Goal: Task Accomplishment & Management: Complete application form

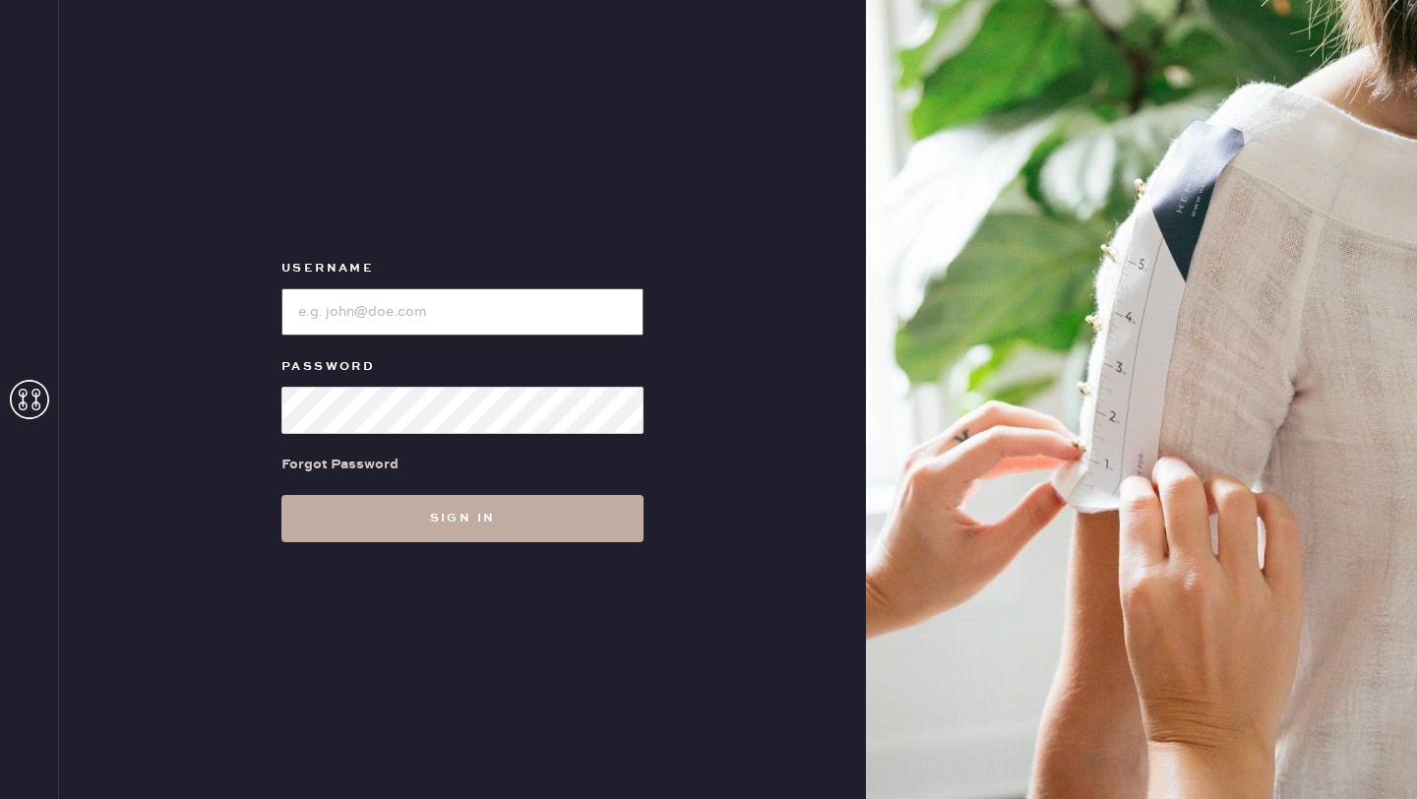
type input "reformationgoldcoastchicago"
click at [490, 527] on button "Sign in" at bounding box center [462, 518] width 362 height 47
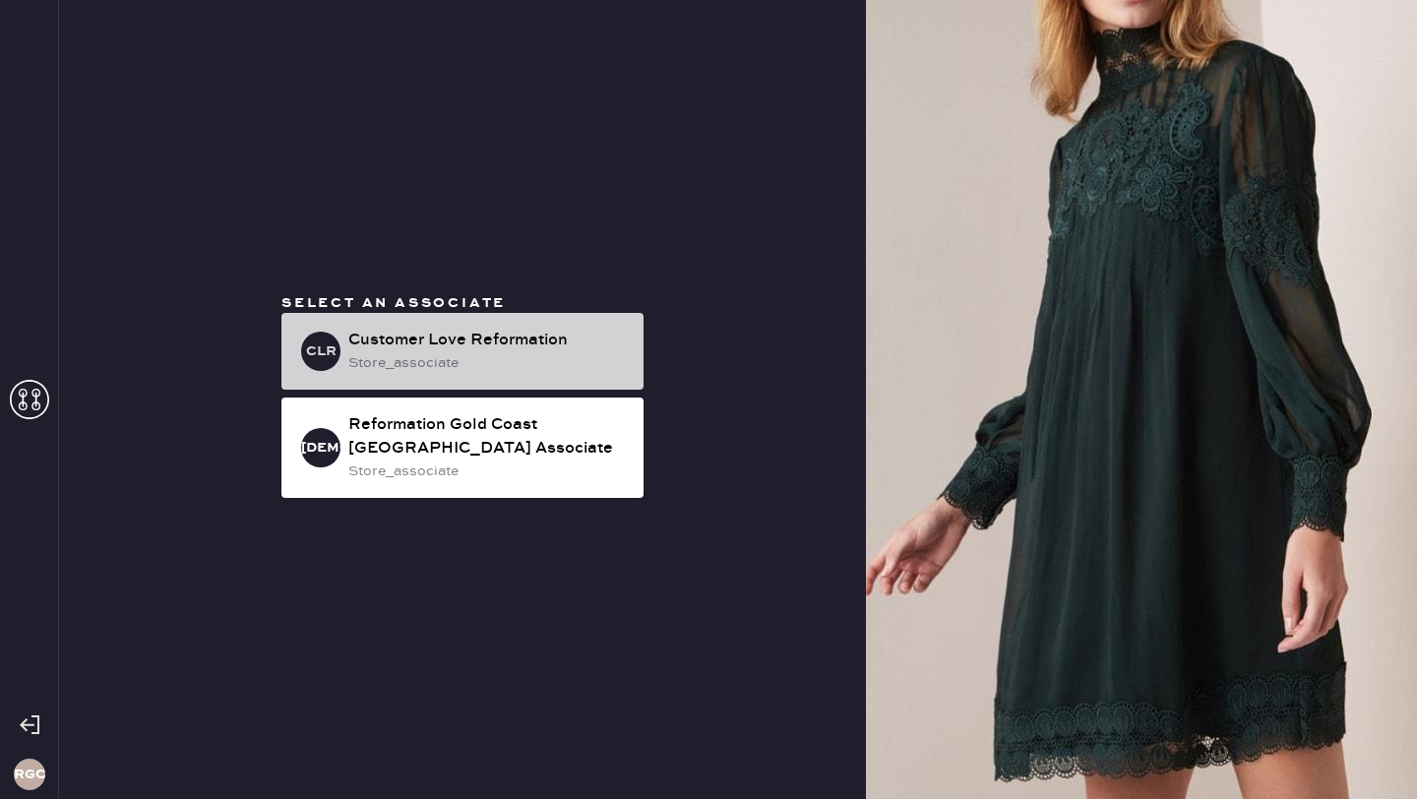
click at [424, 358] on div "store_associate" at bounding box center [487, 363] width 279 height 22
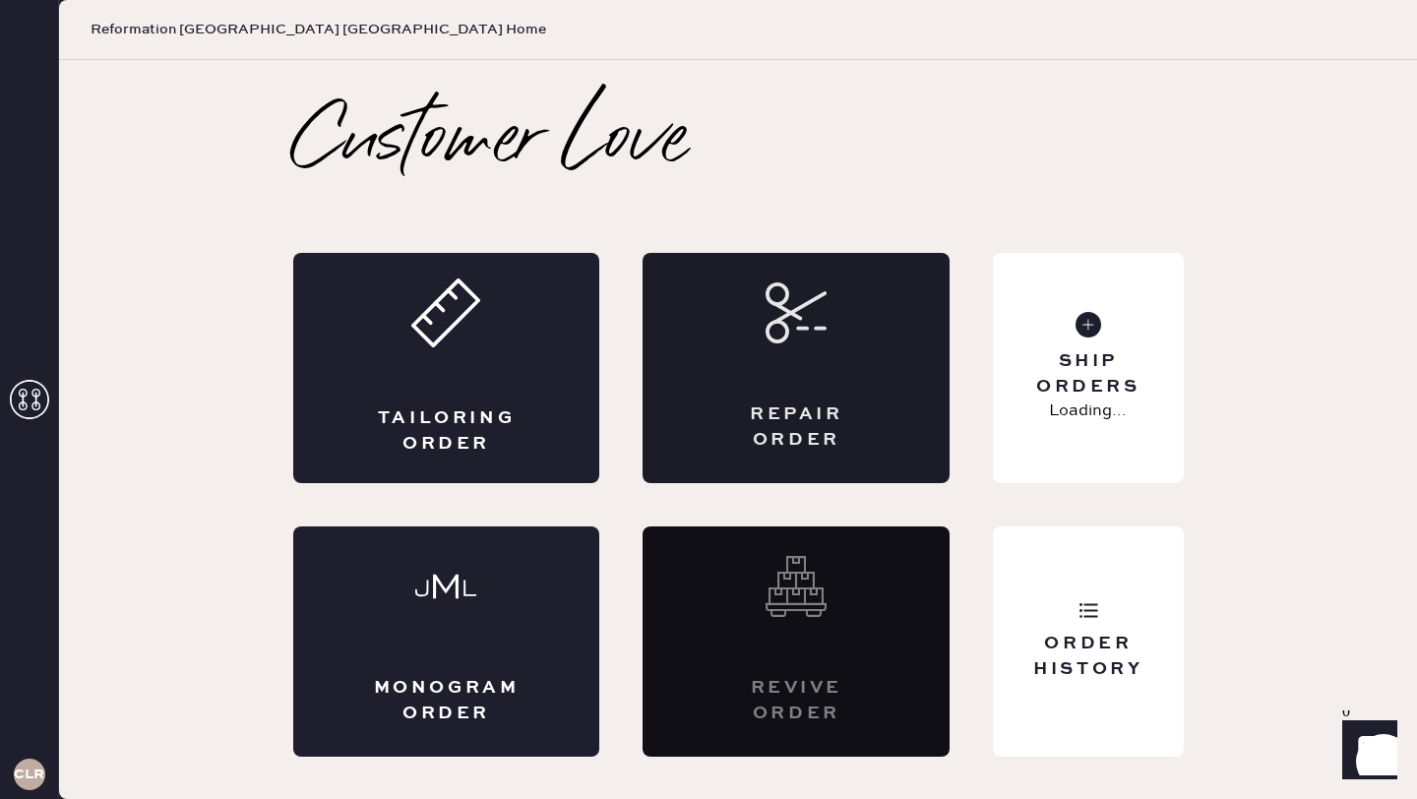
click at [798, 370] on div "Repair Order" at bounding box center [795, 368] width 307 height 230
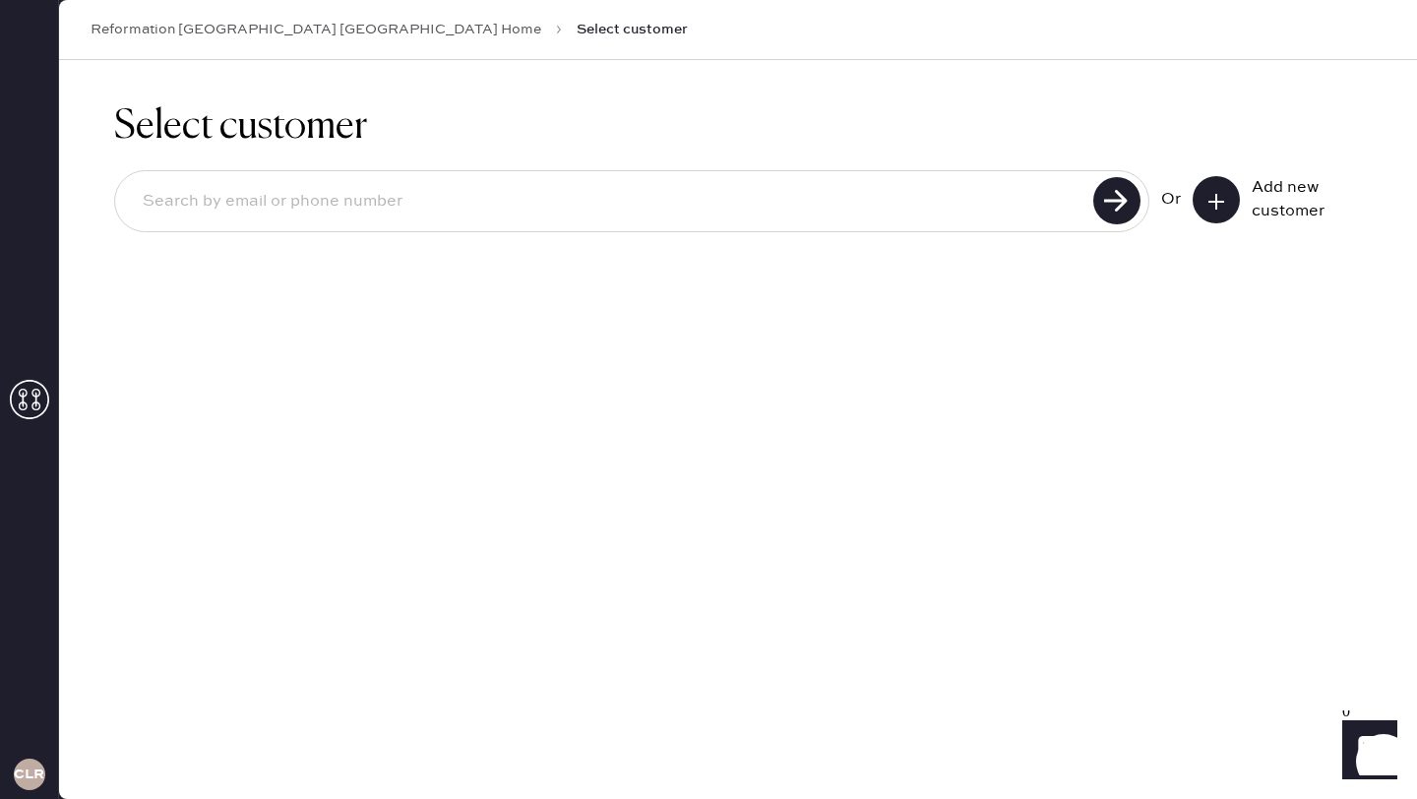
click at [1216, 207] on use at bounding box center [1216, 202] width 16 height 16
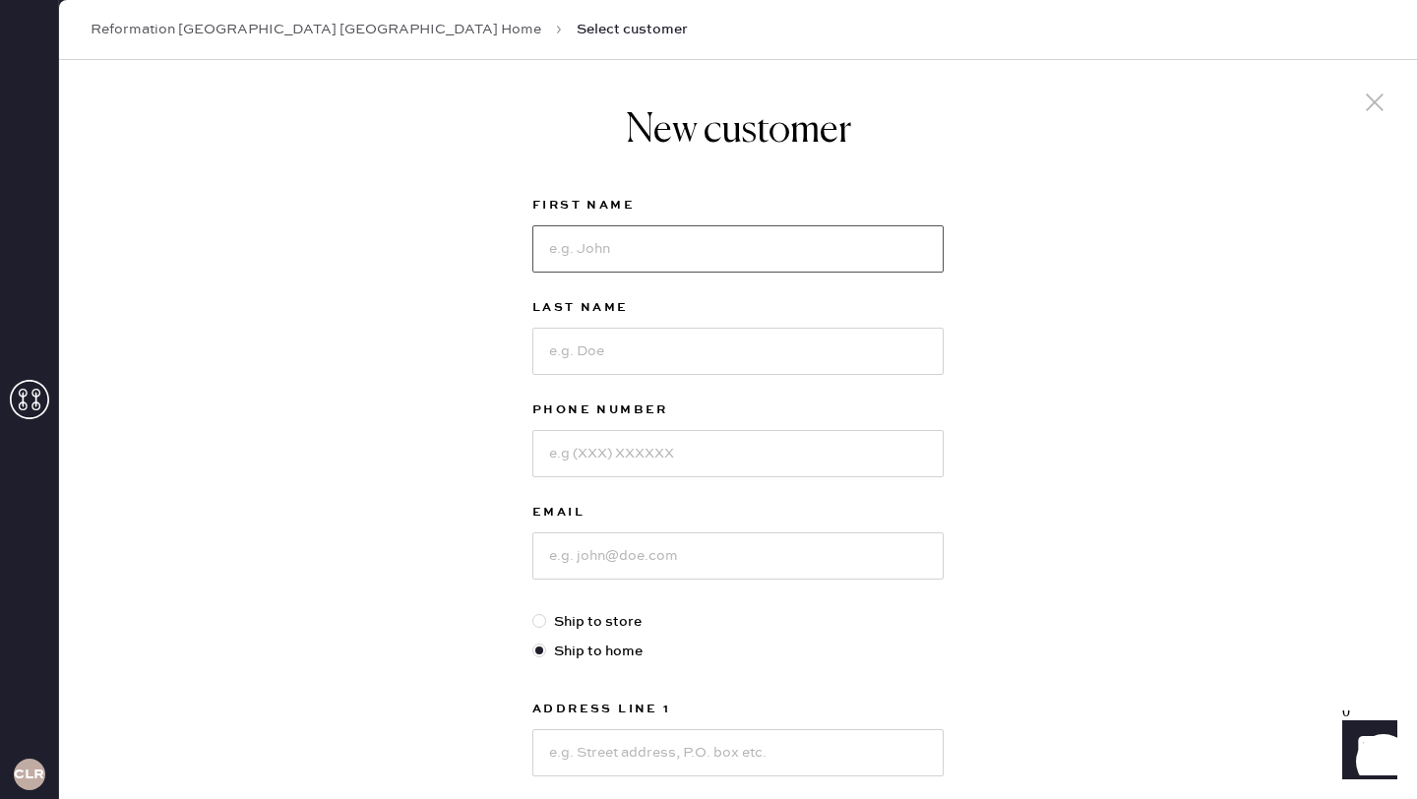
click at [718, 242] on input at bounding box center [737, 248] width 411 height 47
type input "[PERSON_NAME]"
click at [624, 358] on input at bounding box center [737, 351] width 411 height 47
type input "[PERSON_NAME]"
click at [601, 490] on div "Phone Number" at bounding box center [737, 449] width 411 height 102
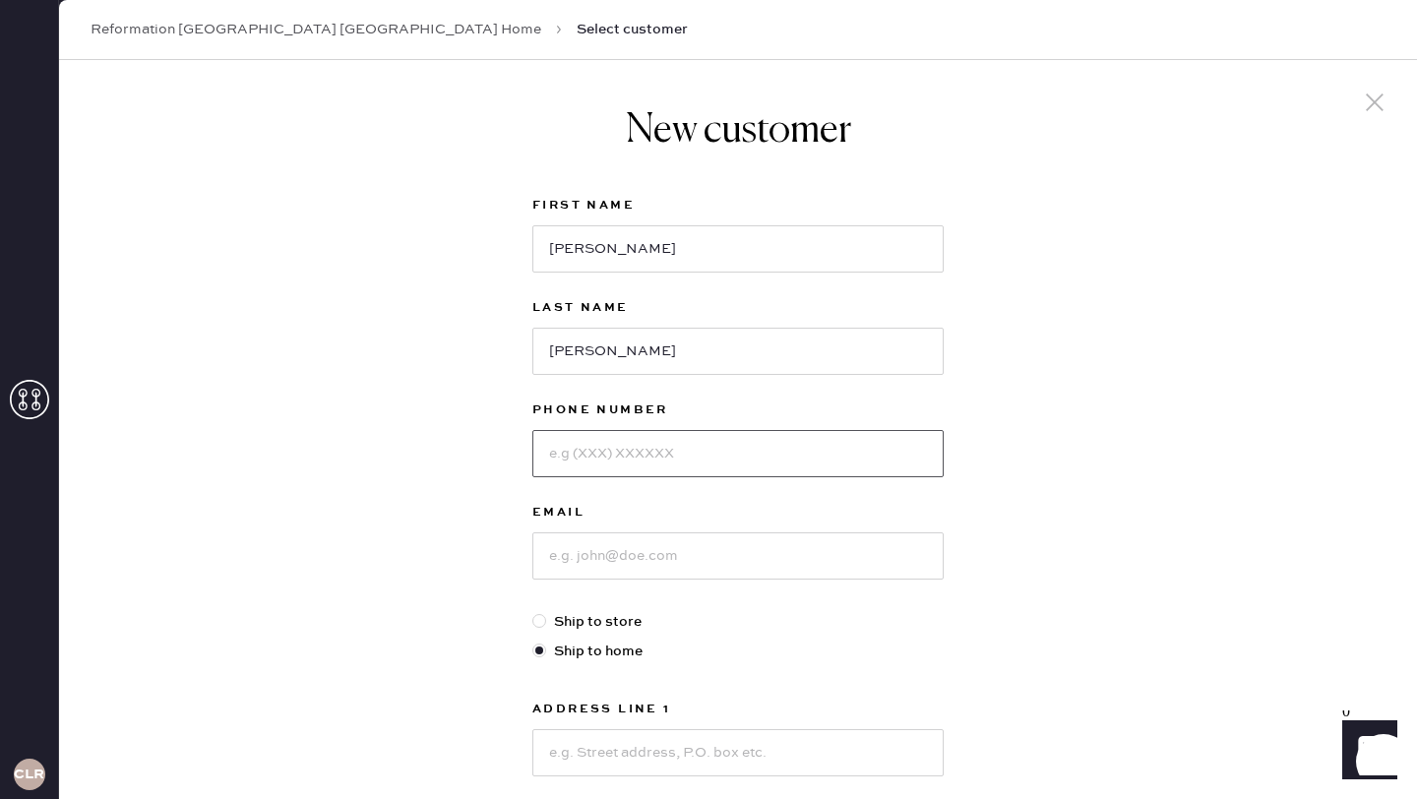
click at [596, 454] on input at bounding box center [737, 453] width 411 height 47
type input "8473161344"
click at [608, 568] on input at bounding box center [737, 555] width 411 height 47
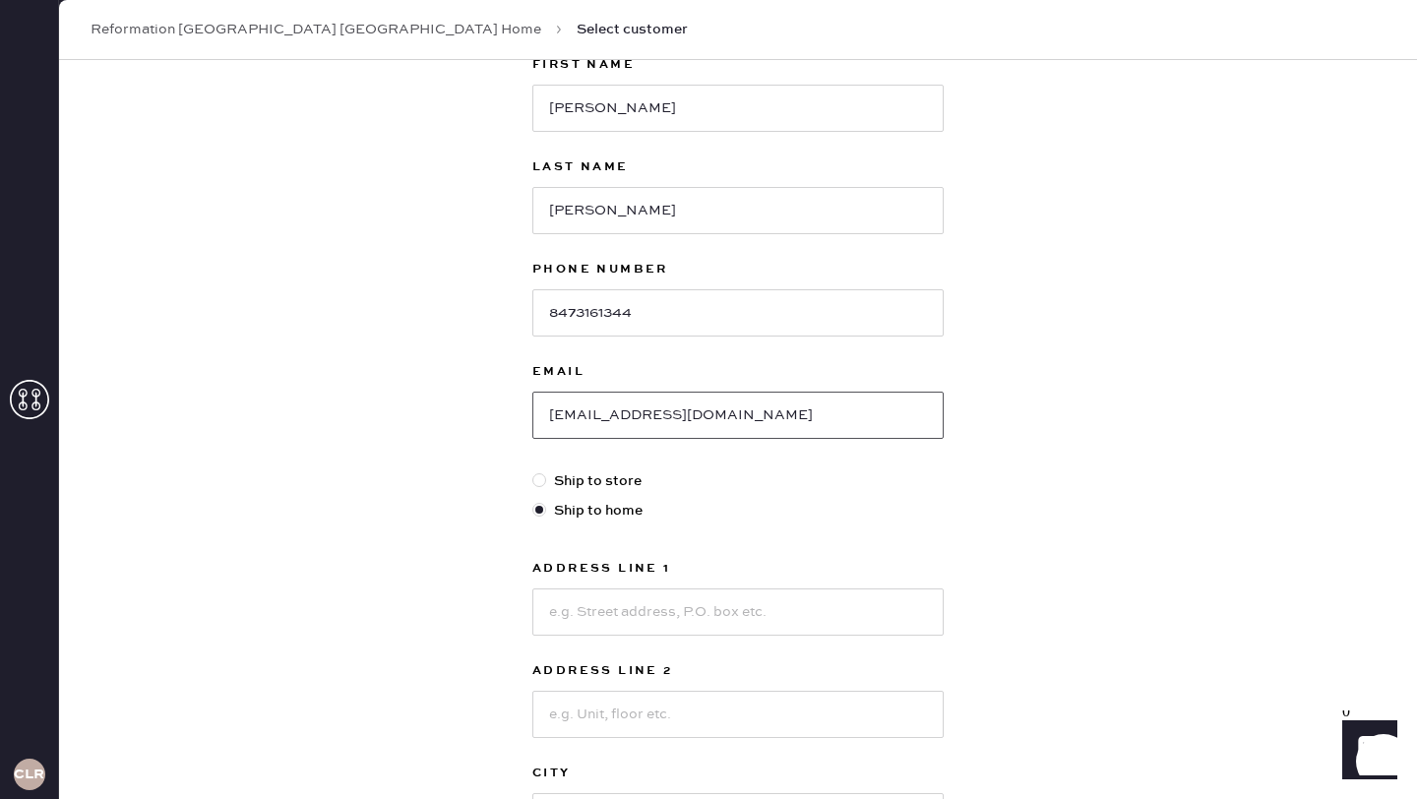
scroll to position [159, 0]
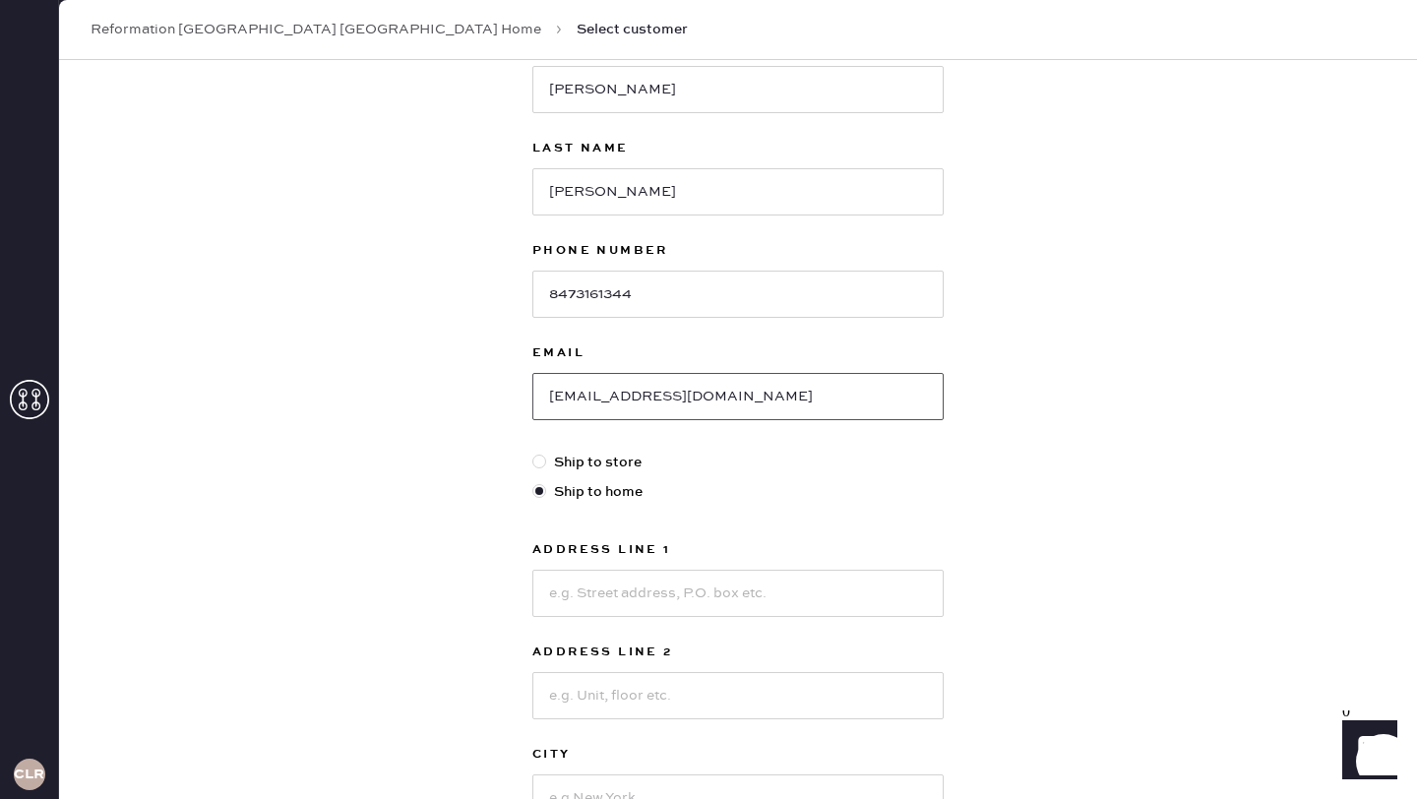
type input "[EMAIL_ADDRESS][DOMAIN_NAME]"
click at [618, 585] on input at bounding box center [737, 593] width 411 height 47
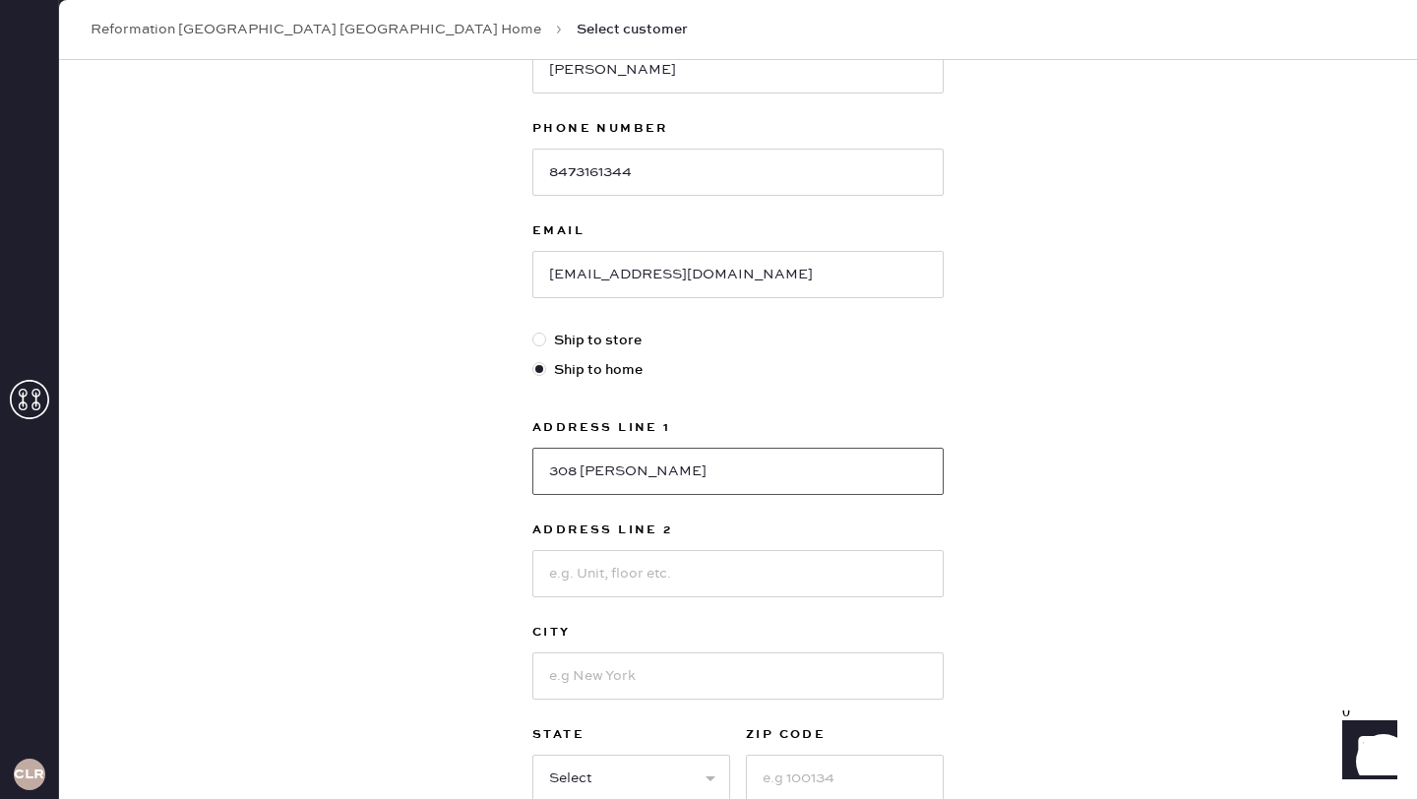
scroll to position [305, 0]
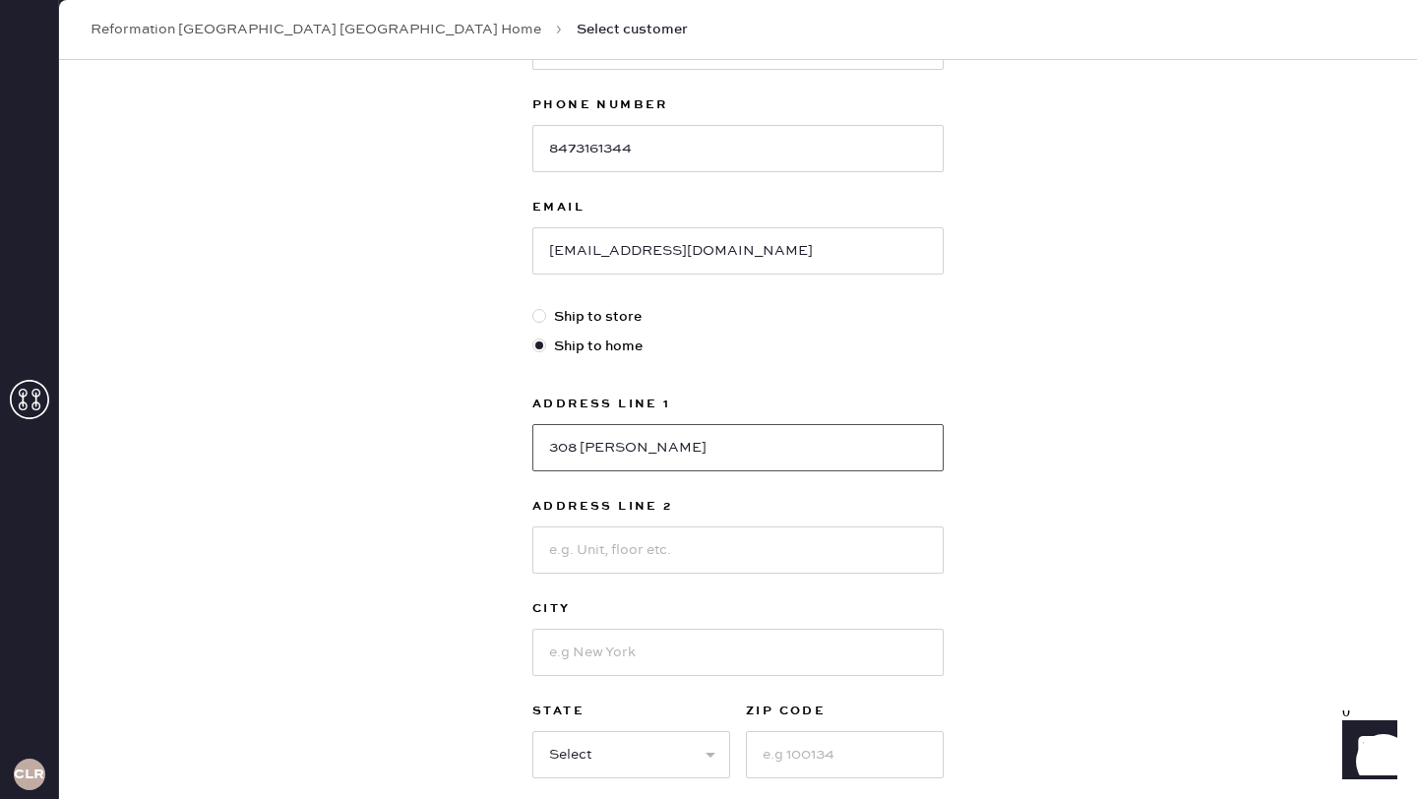
type input "308 [PERSON_NAME]"
click at [610, 642] on input at bounding box center [737, 652] width 411 height 47
type input "[GEOGRAPHIC_DATA]"
click at [615, 766] on select "Select AK AL AR AZ CA CO CT [GEOGRAPHIC_DATA] DE FL [GEOGRAPHIC_DATA] HI [GEOGR…" at bounding box center [631, 754] width 198 height 47
select select "VA"
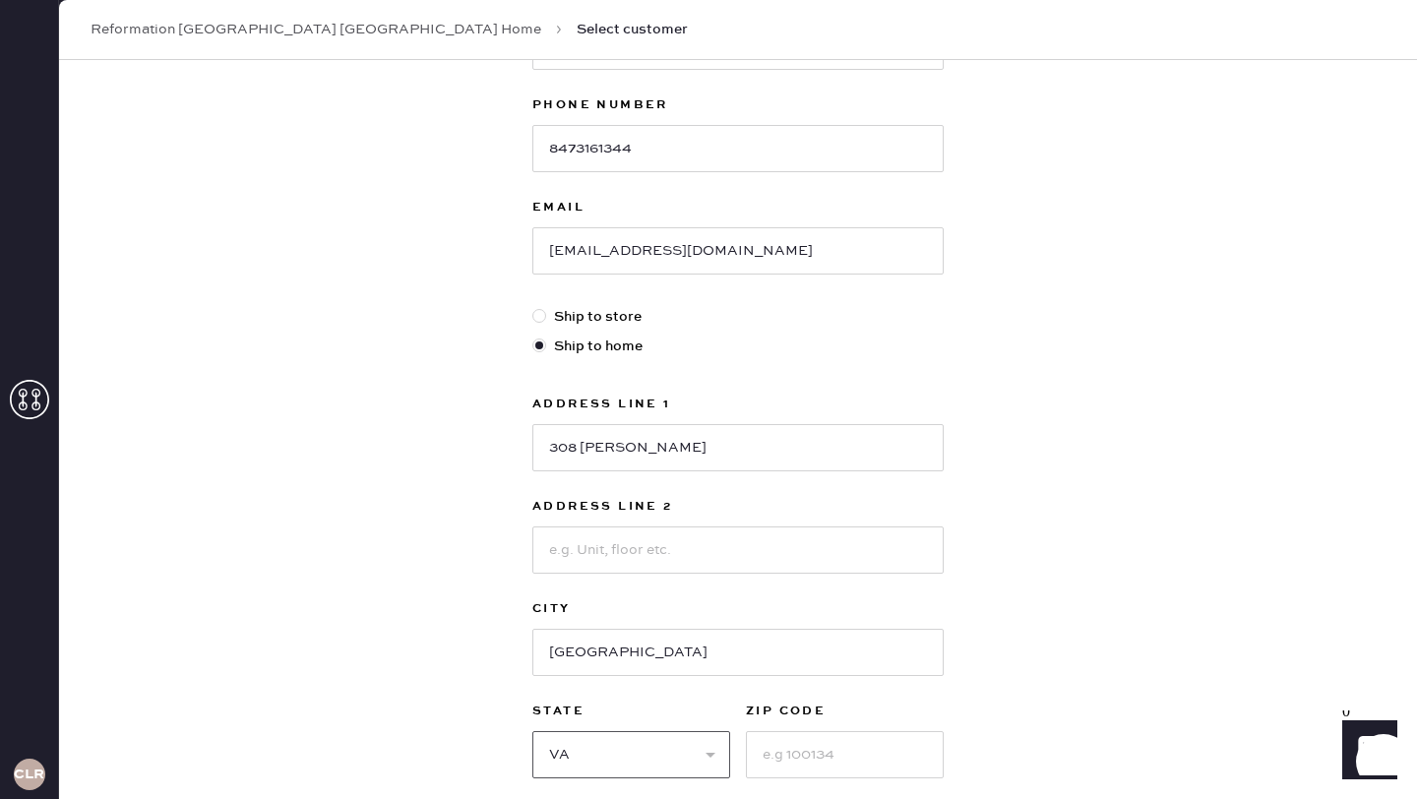
click at [532, 731] on select "Select AK AL AR AZ CA CO CT [GEOGRAPHIC_DATA] DE FL [GEOGRAPHIC_DATA] HI [GEOGR…" at bounding box center [631, 754] width 198 height 47
click at [813, 750] on input at bounding box center [845, 754] width 198 height 47
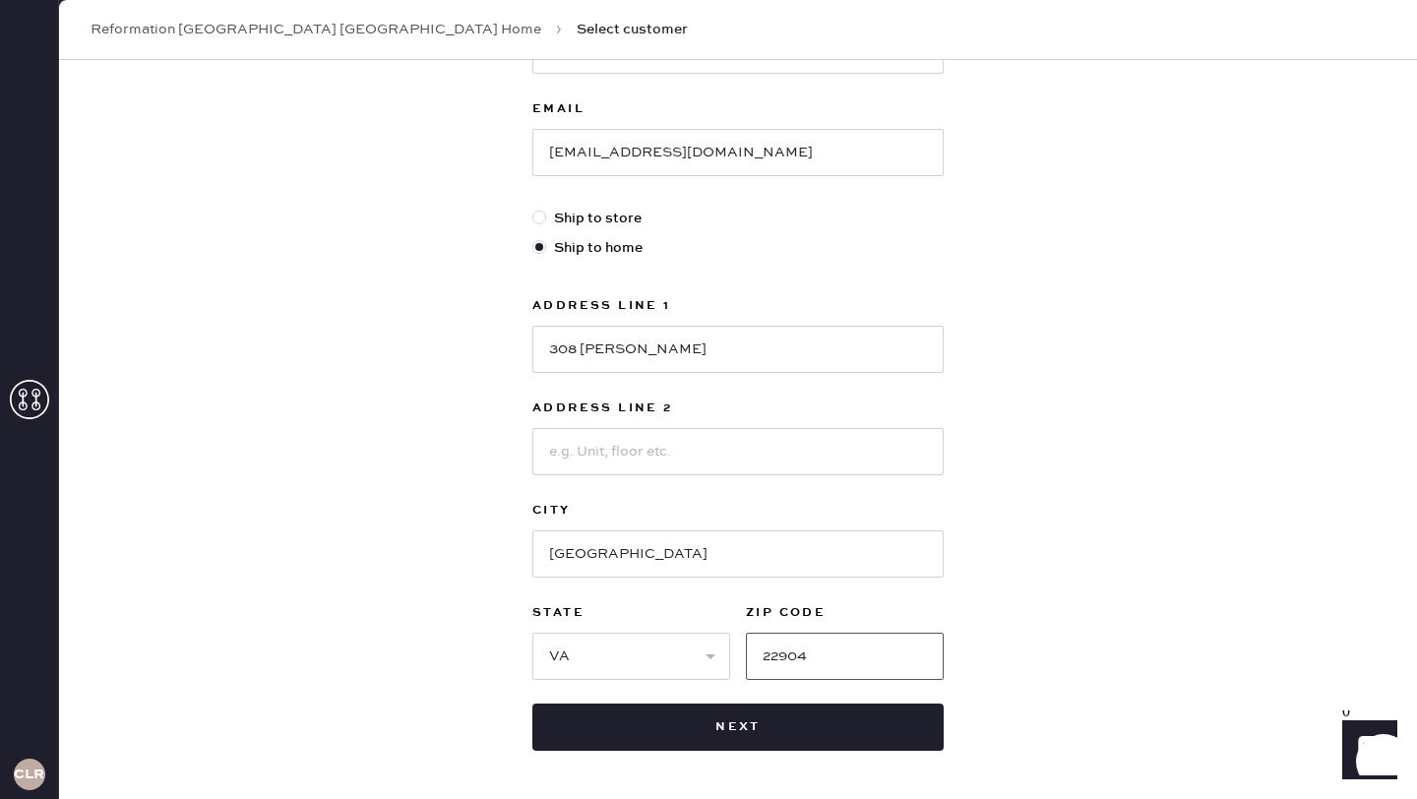
scroll to position [416, 0]
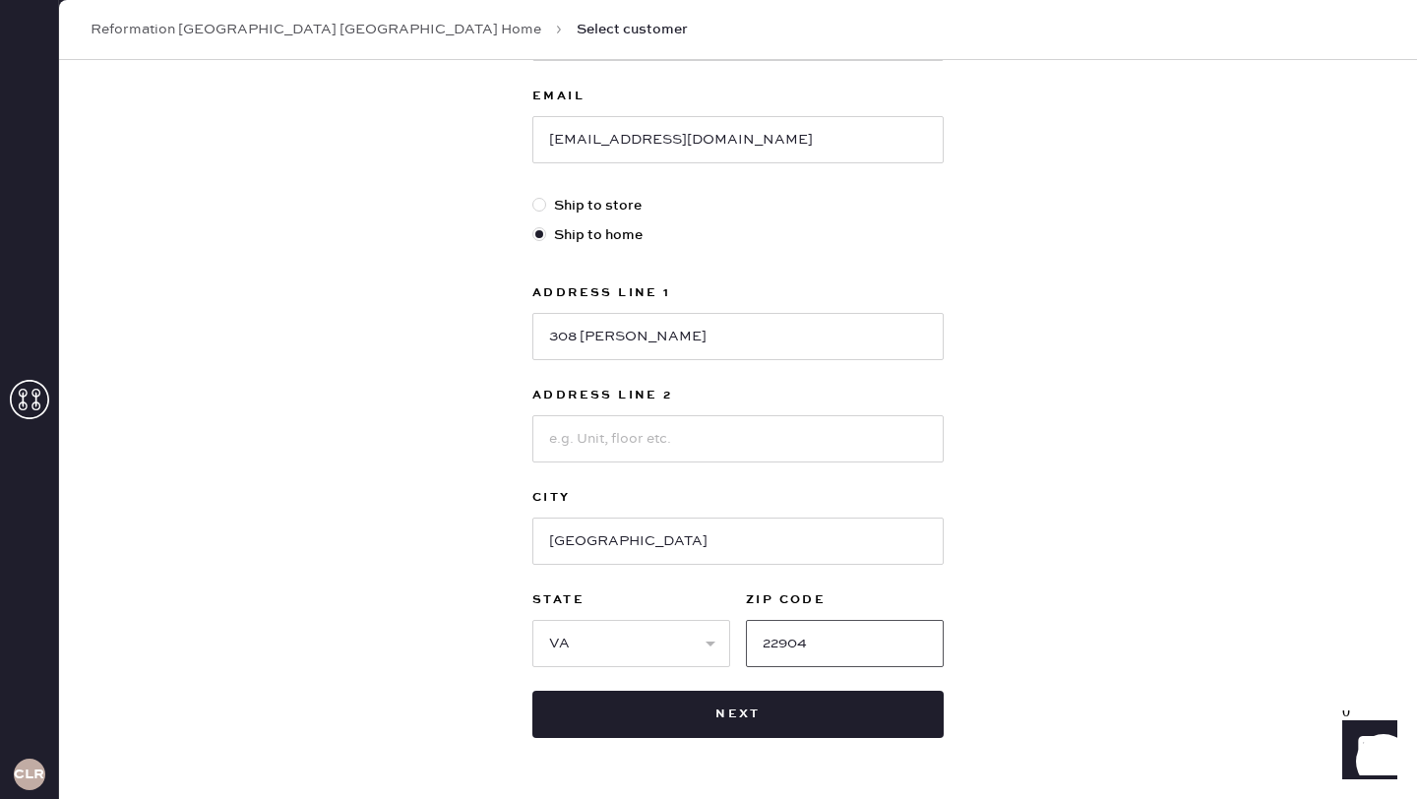
type input "22904"
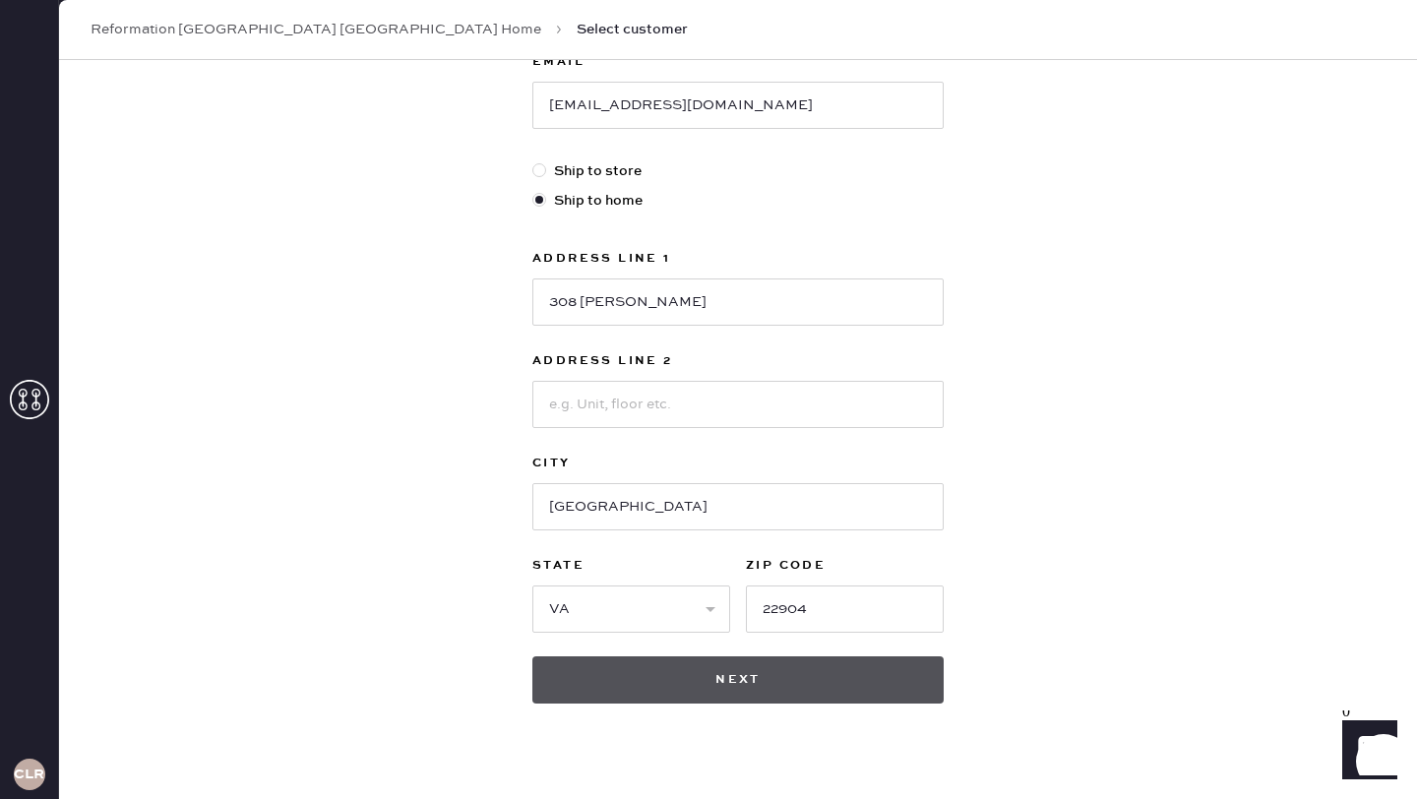
click at [785, 681] on button "Next" at bounding box center [737, 679] width 411 height 47
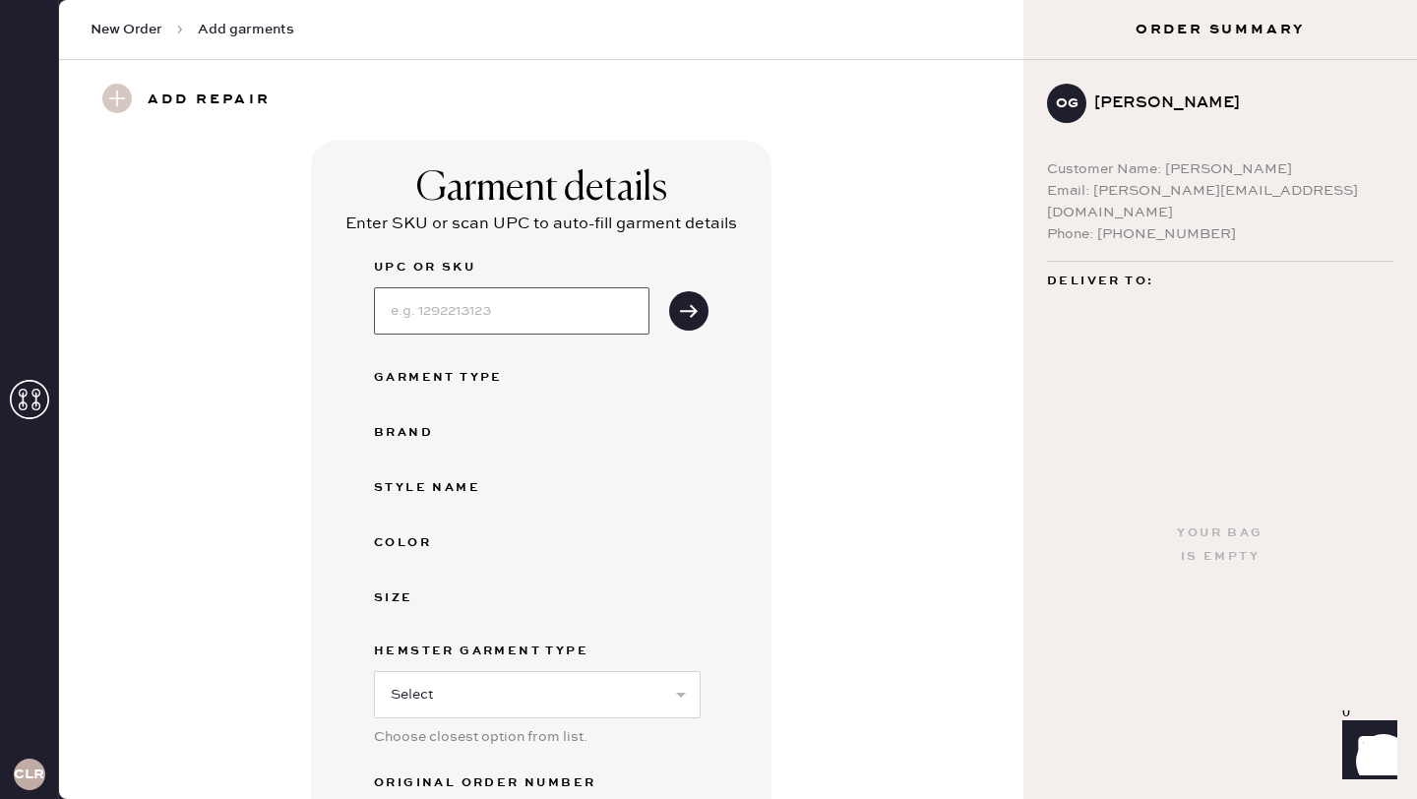
click at [481, 305] on input at bounding box center [511, 310] width 275 height 47
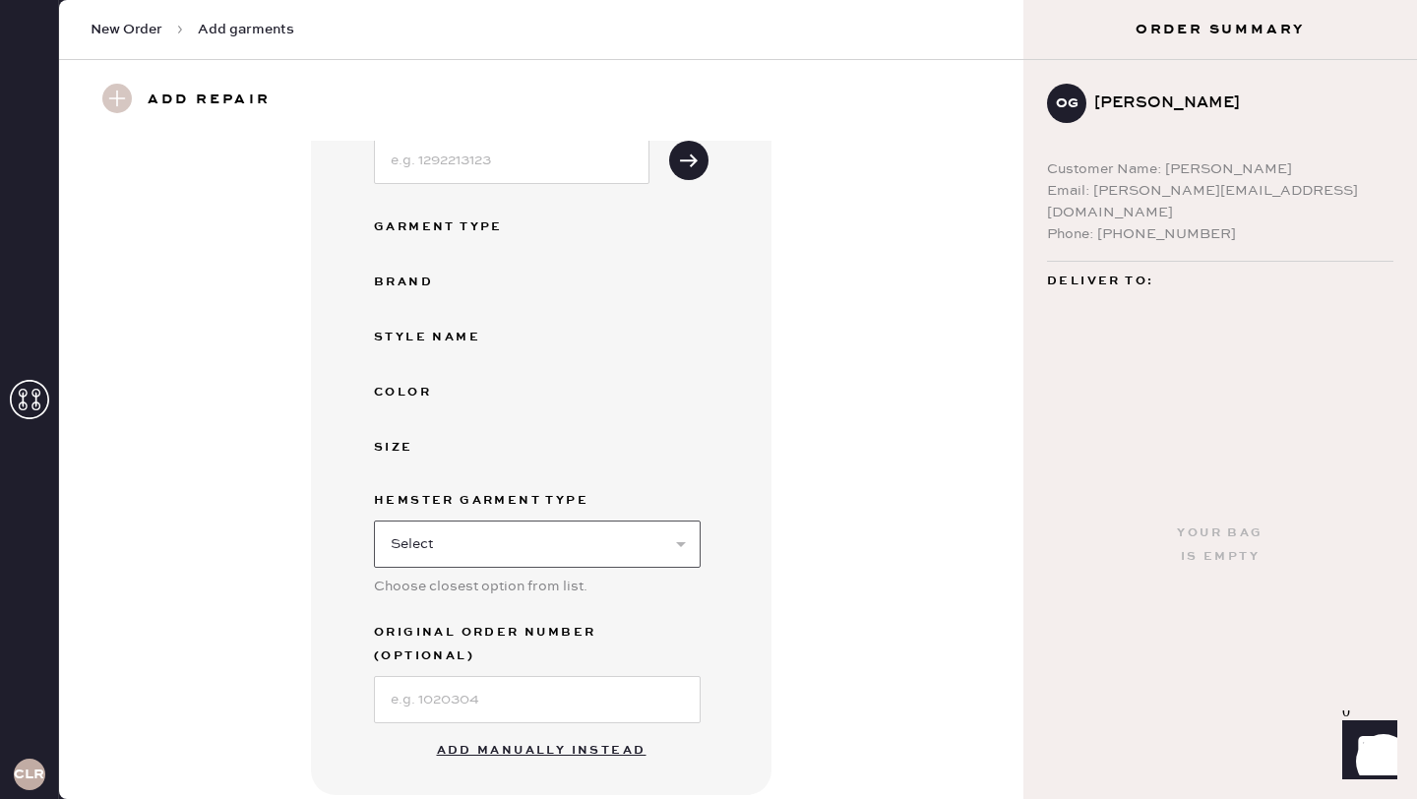
click at [492, 554] on select "Select Basic Skirt Jeans Leggings Pants Shorts Basic Sleeved Dress Basic Sleeve…" at bounding box center [537, 543] width 327 height 47
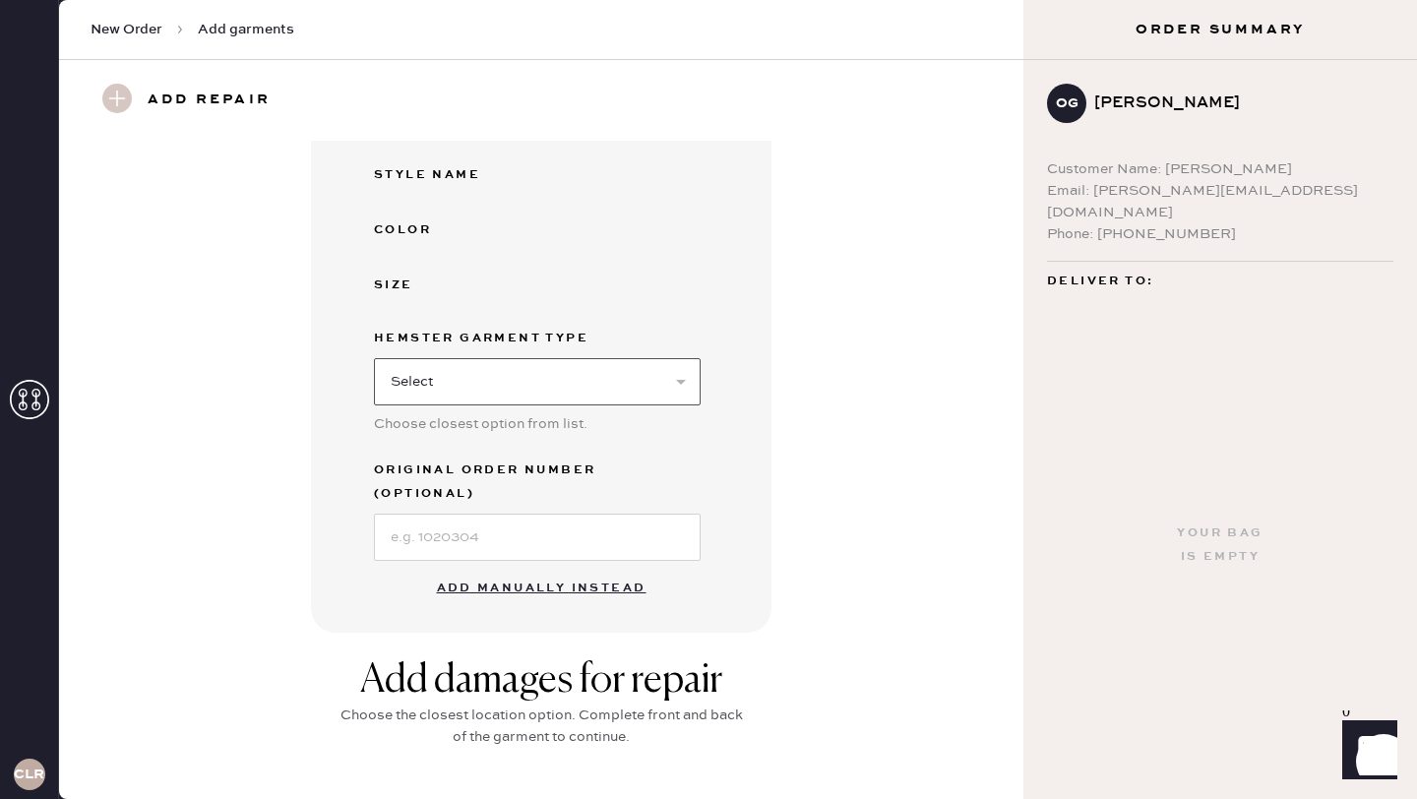
scroll to position [337, 0]
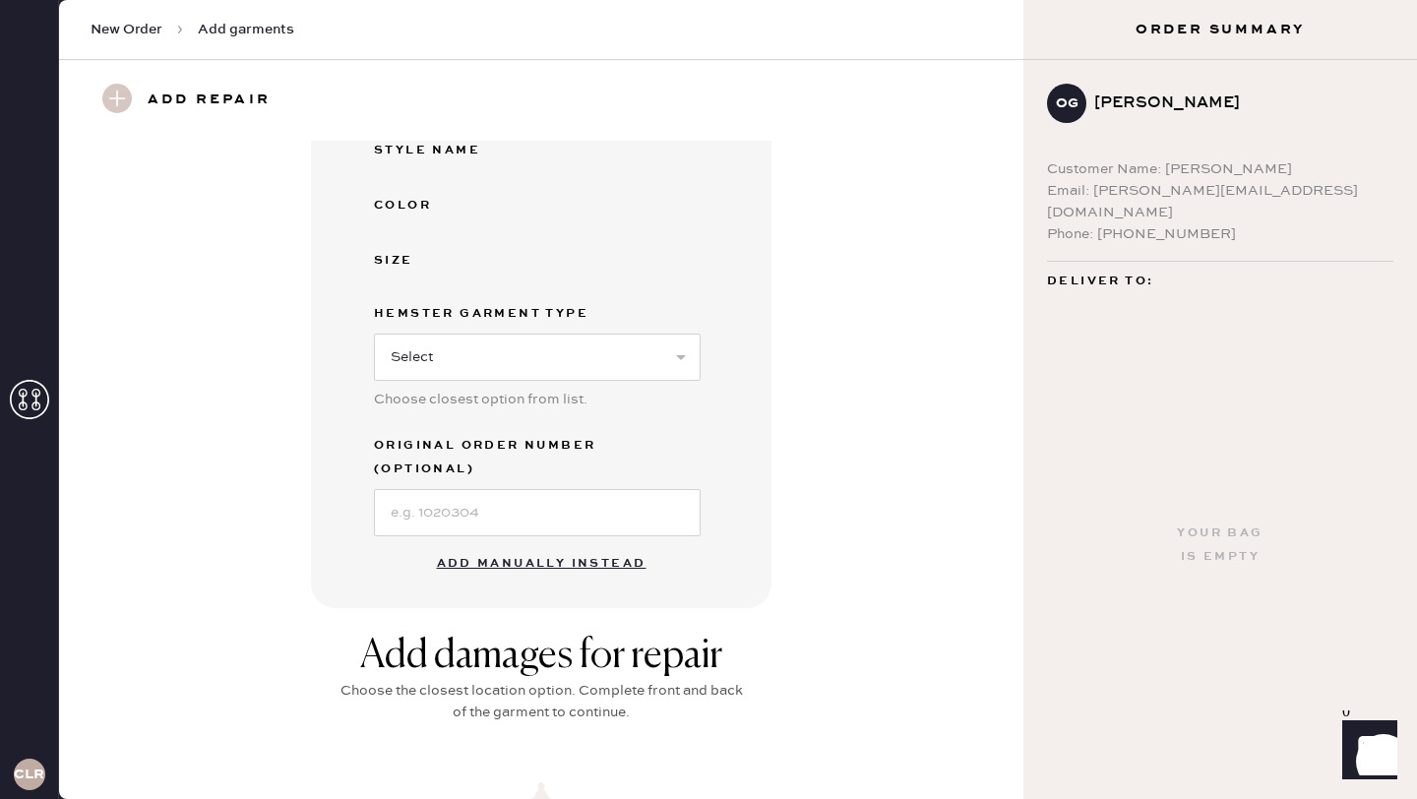
click at [552, 544] on button "Add manually instead" at bounding box center [541, 563] width 233 height 39
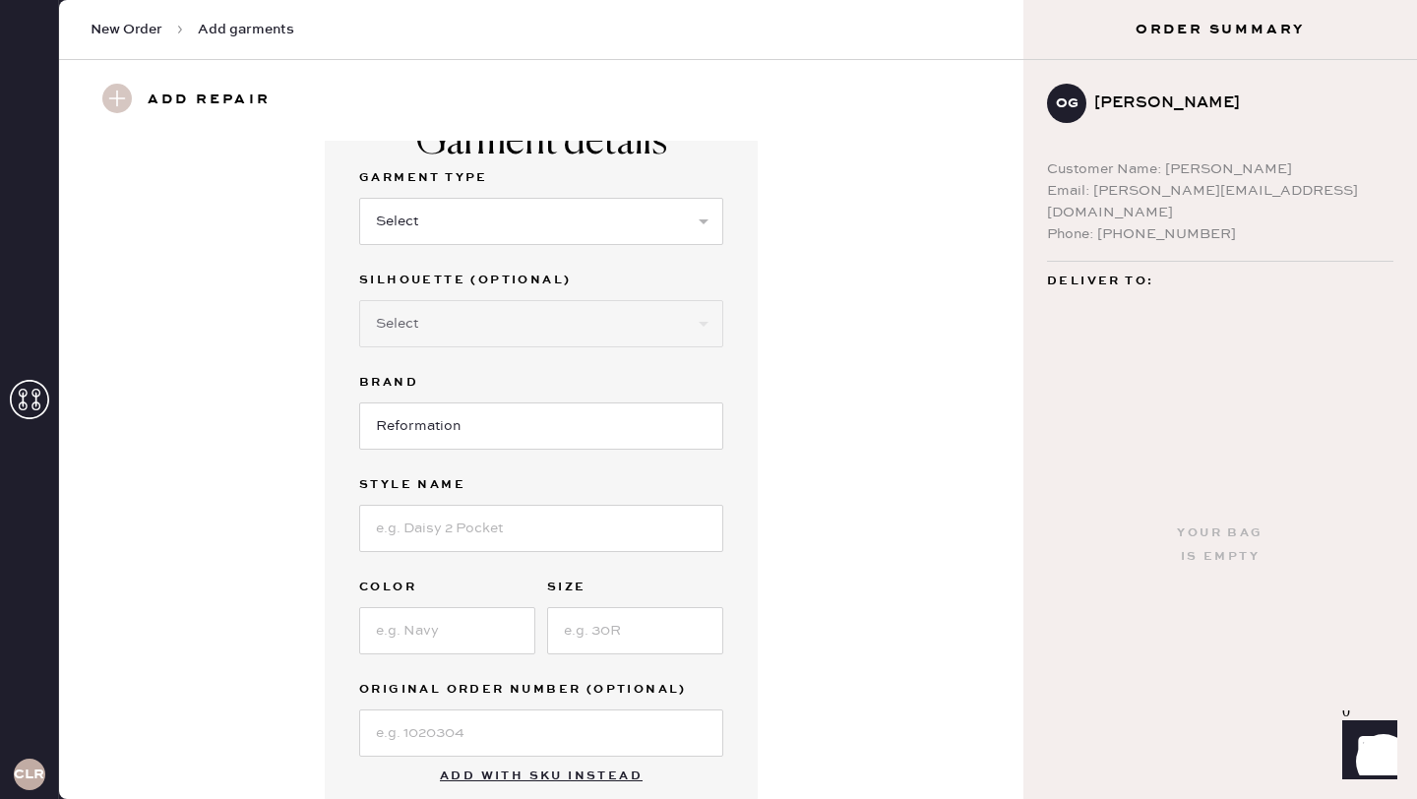
scroll to position [0, 0]
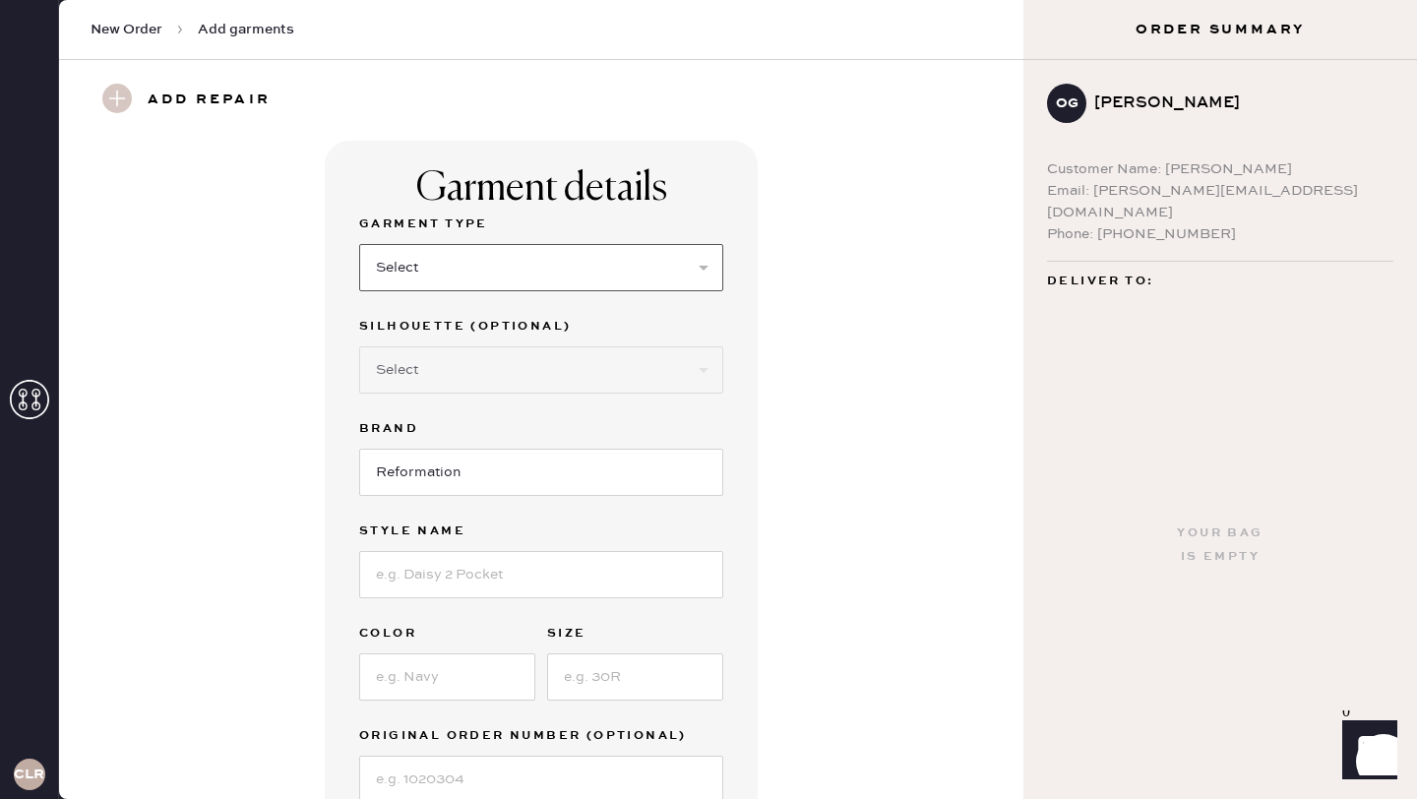
click at [463, 270] on select "Select Basic Skirt Jeans Leggings Pants Shorts Basic Sleeved Dress Basic Sleeve…" at bounding box center [541, 267] width 364 height 47
select select "31"
click at [359, 244] on select "Select Basic Skirt Jeans Leggings Pants Shorts Basic Sleeved Dress Basic Sleeve…" at bounding box center [541, 267] width 364 height 47
click at [476, 375] on select "Select Other" at bounding box center [541, 369] width 364 height 47
select select "other"
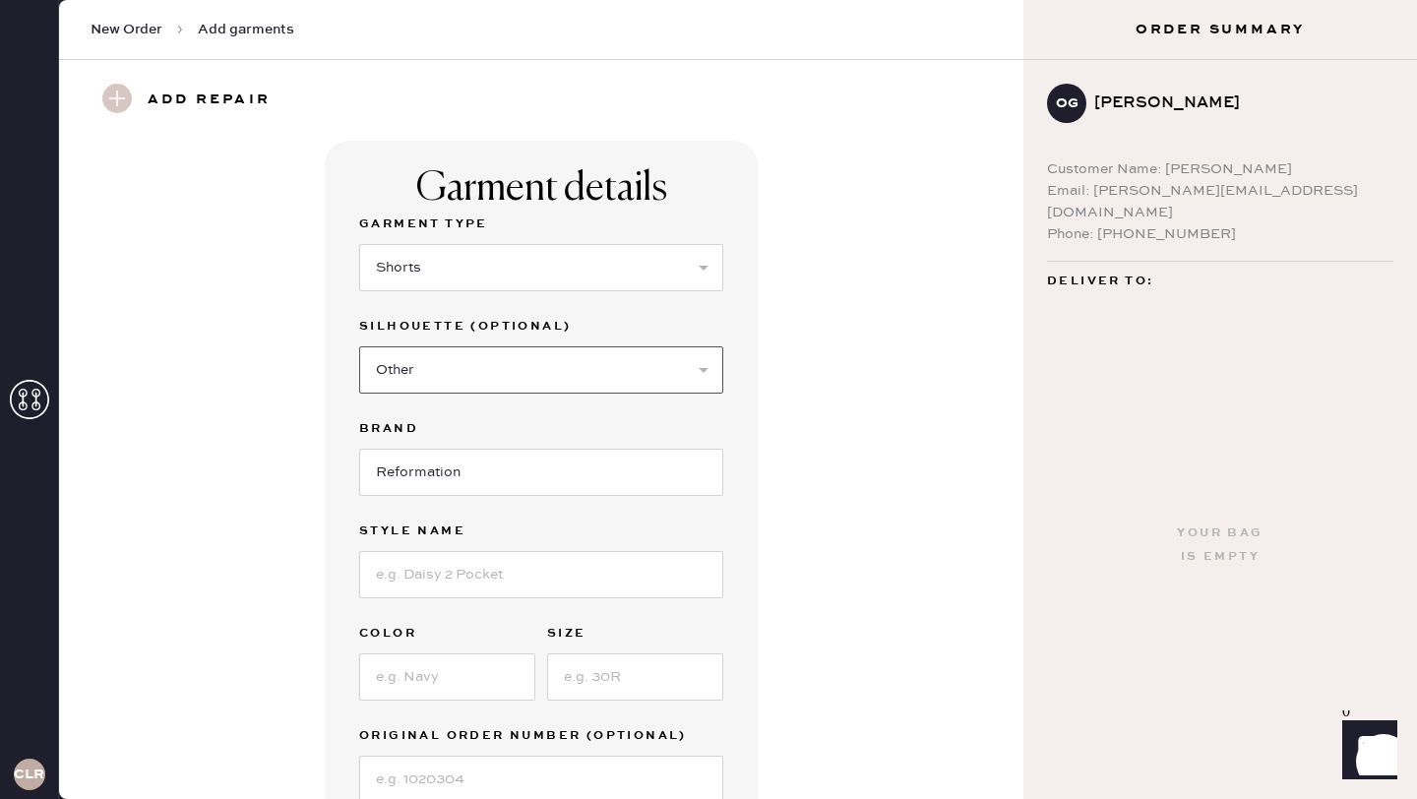
click at [359, 346] on select "Select Other" at bounding box center [541, 369] width 364 height 47
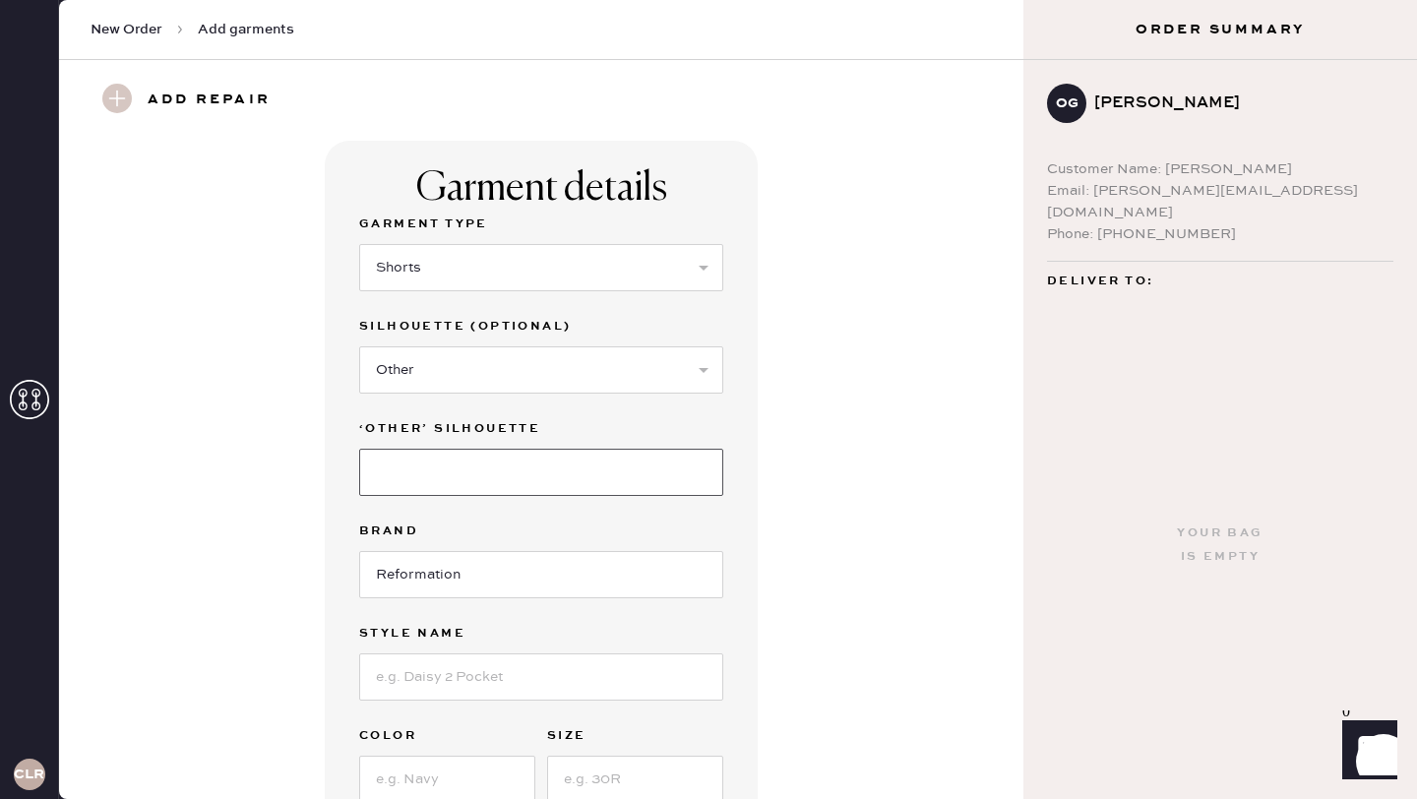
click at [474, 463] on input at bounding box center [541, 472] width 364 height 47
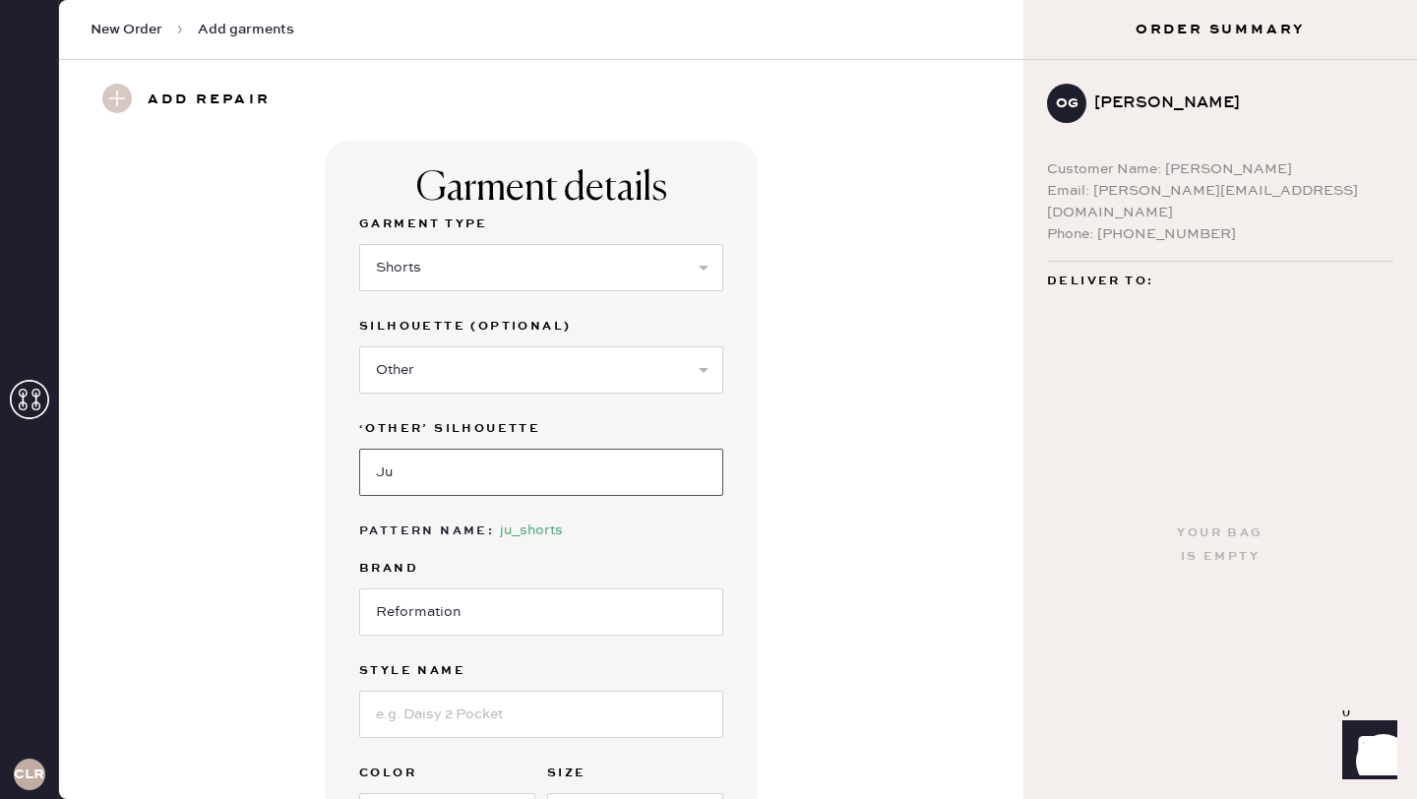
type input "J"
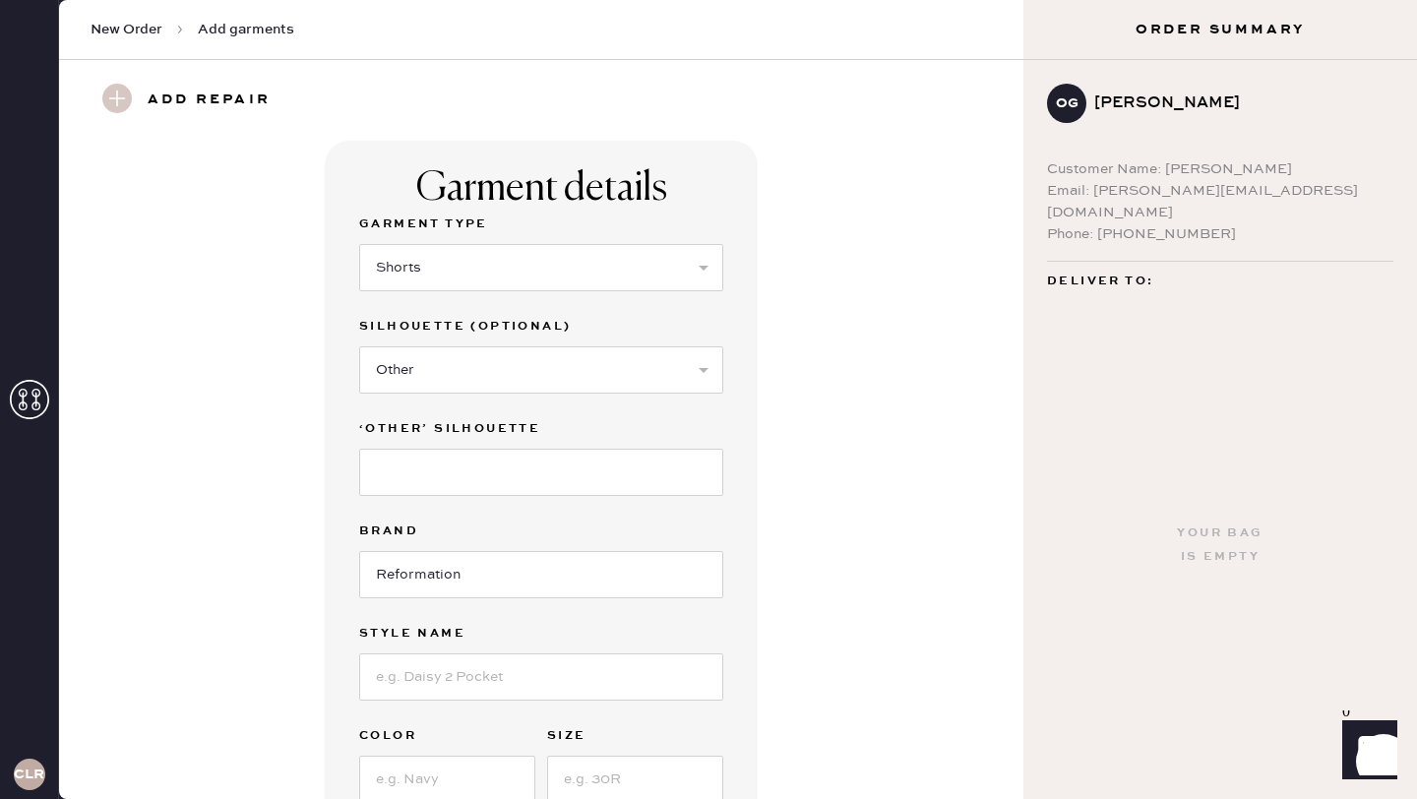
click at [649, 427] on label "‘other’ silhouette" at bounding box center [541, 429] width 364 height 24
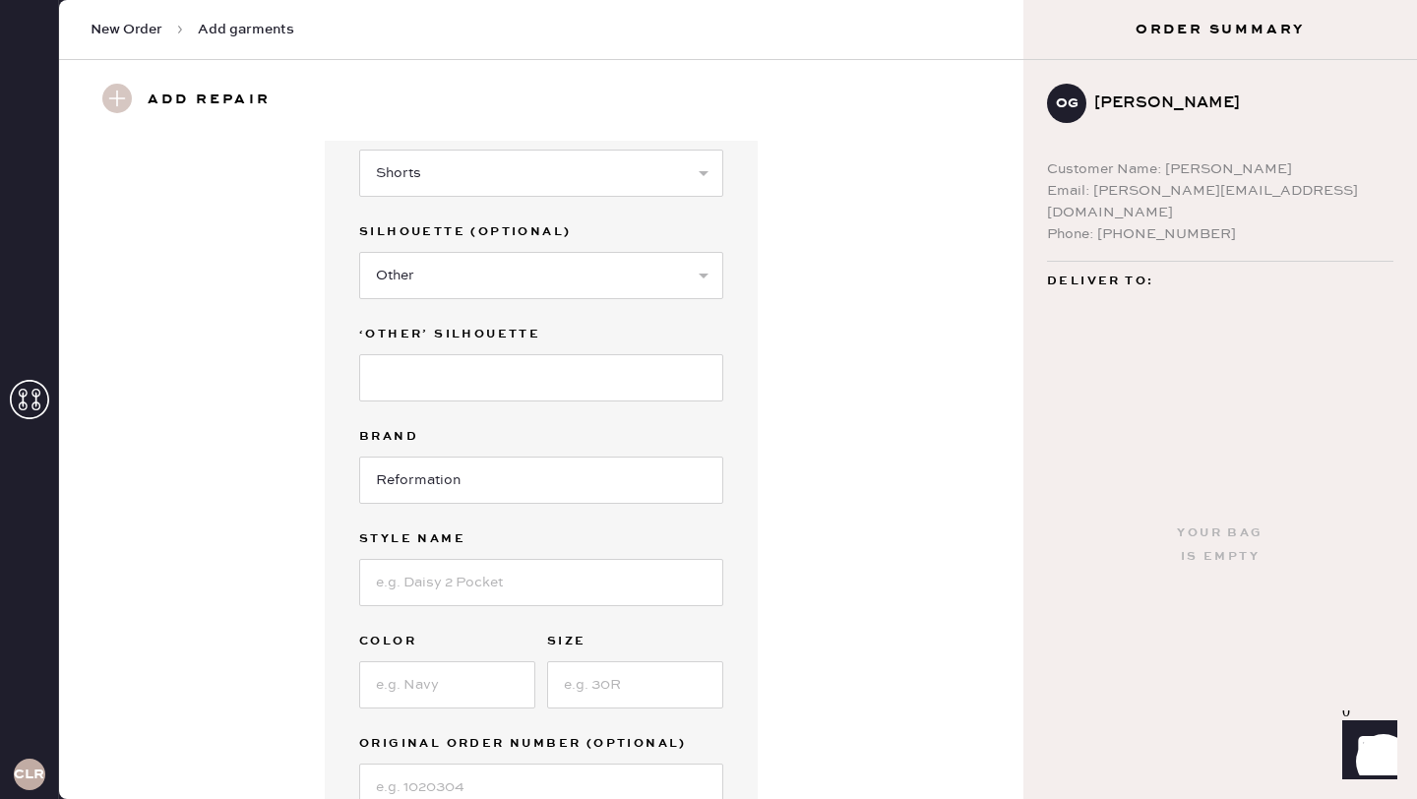
scroll to position [95, 0]
click at [574, 593] on input at bounding box center [541, 581] width 364 height 47
type input "June Short"
click at [504, 687] on input at bounding box center [447, 683] width 176 height 47
type input "white"
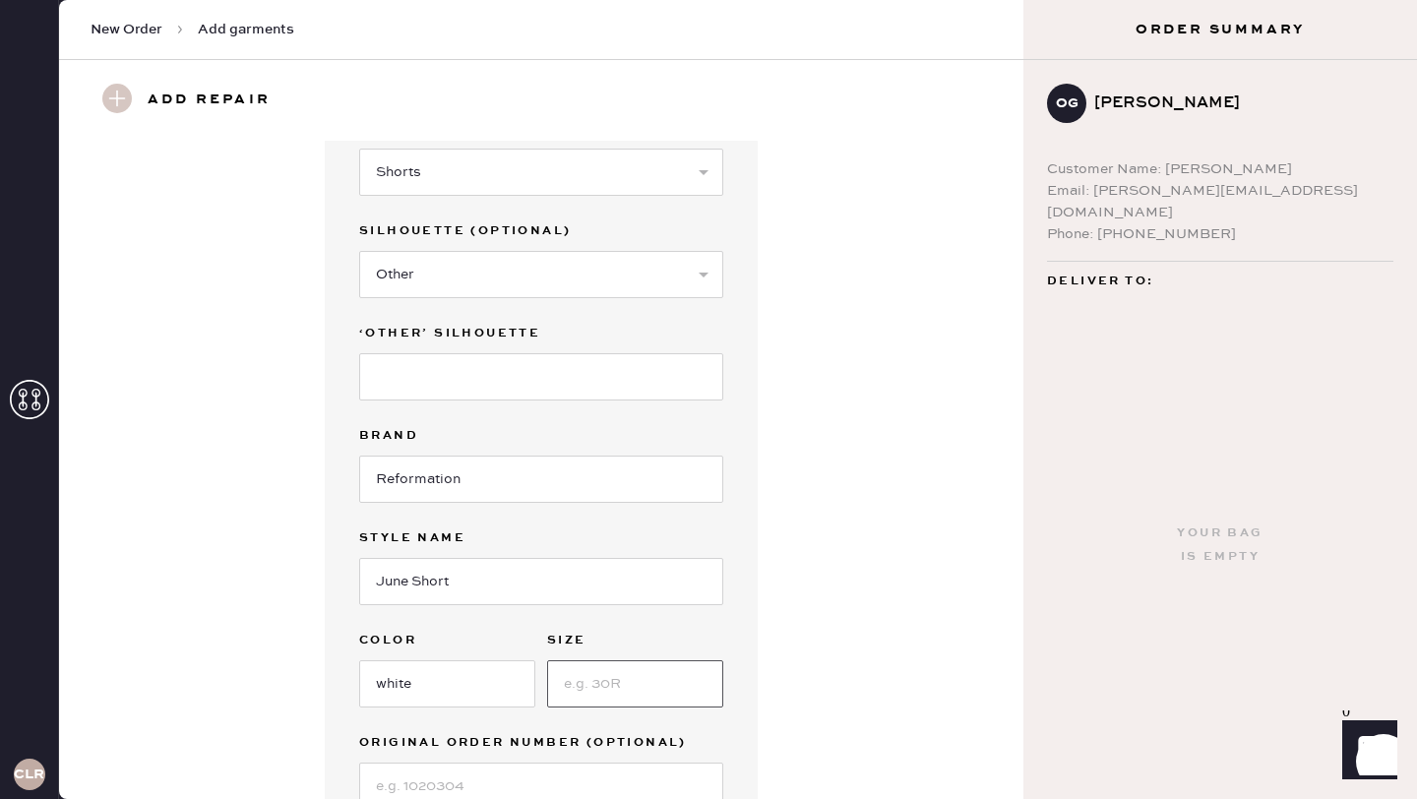
click at [603, 680] on input at bounding box center [635, 683] width 176 height 47
type input "2"
click at [752, 587] on div "Garment details Garment Type Select Basic Skirt Jeans Leggings Pants Shorts Bas…" at bounding box center [541, 459] width 433 height 828
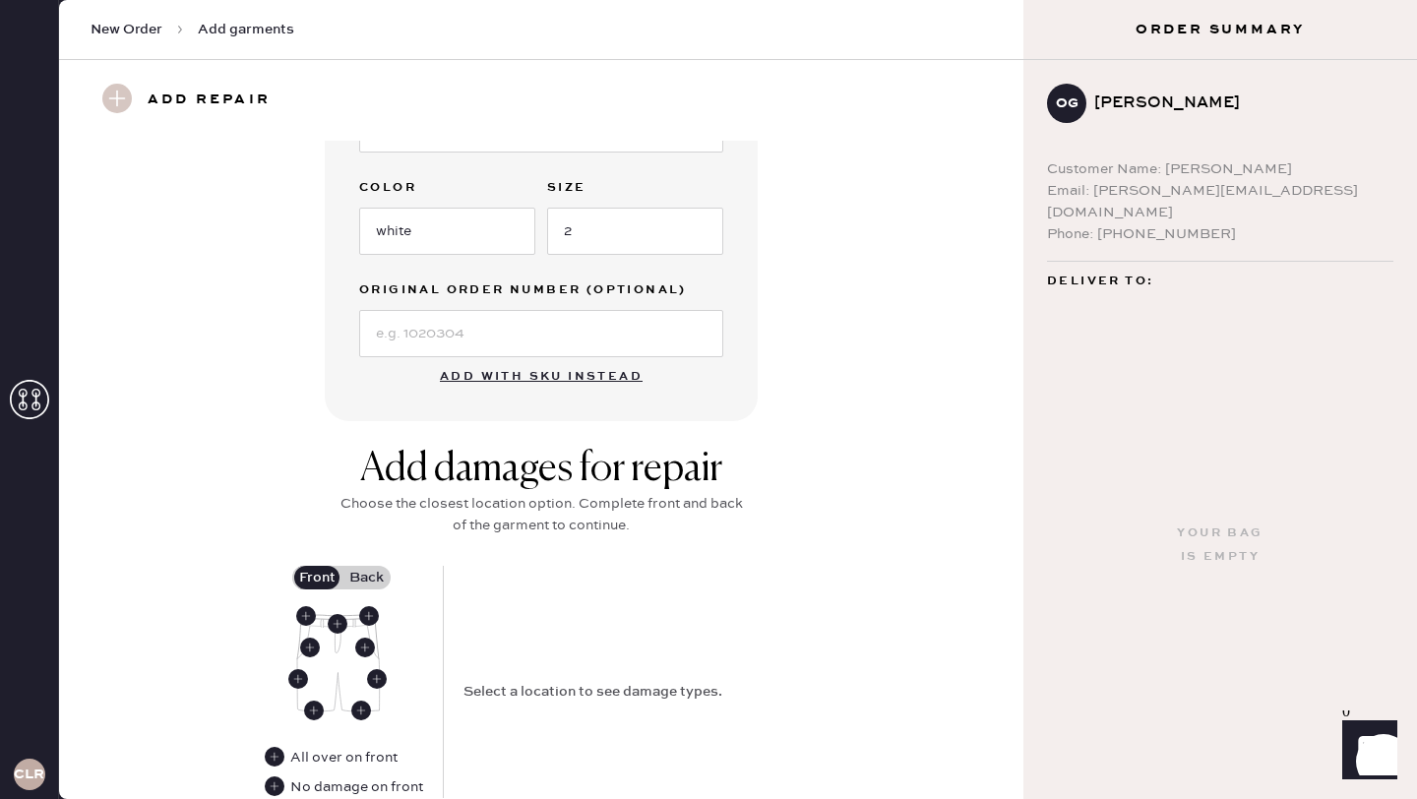
scroll to position [610, 0]
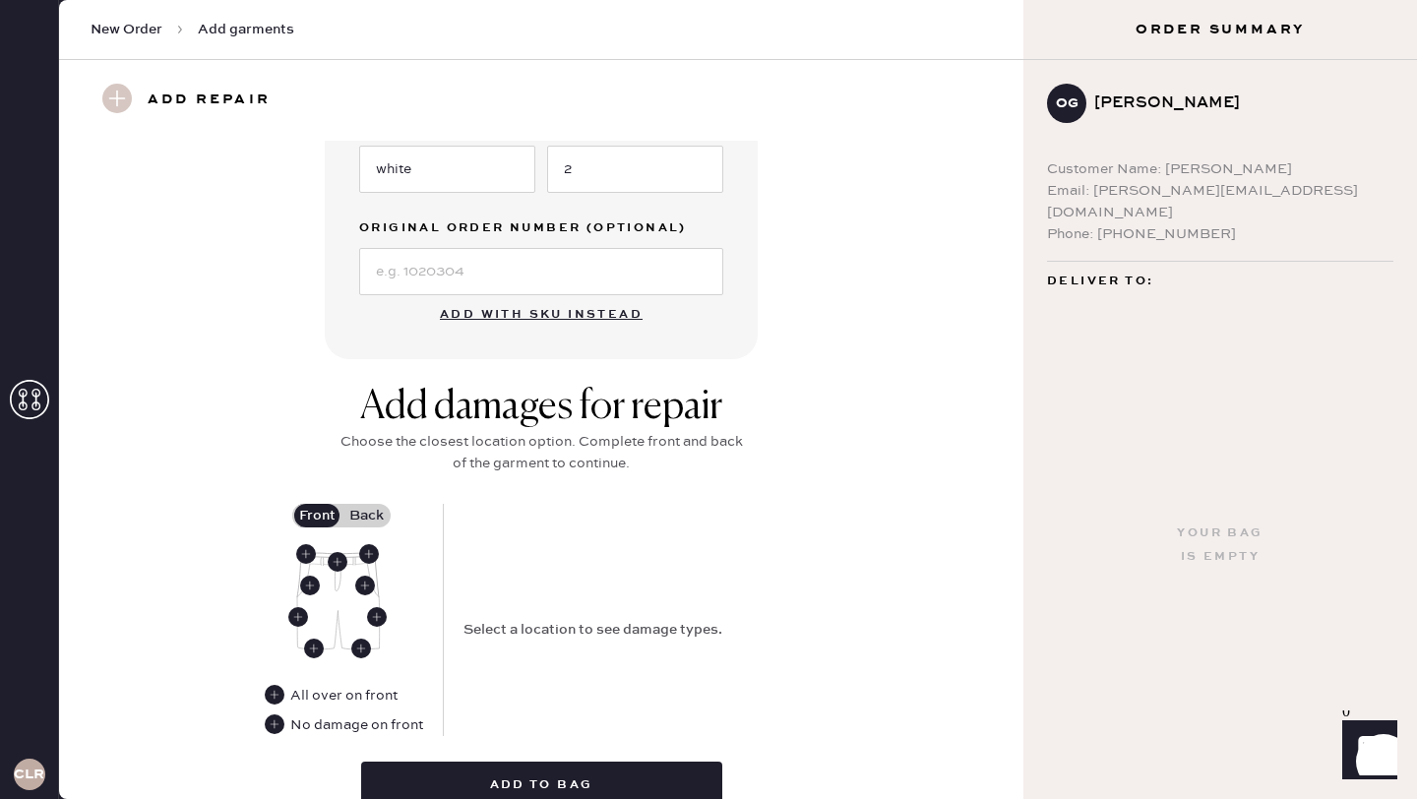
click at [358, 513] on label "Back" at bounding box center [365, 516] width 49 height 24
click at [366, 516] on input "Back" at bounding box center [366, 516] width 0 height 0
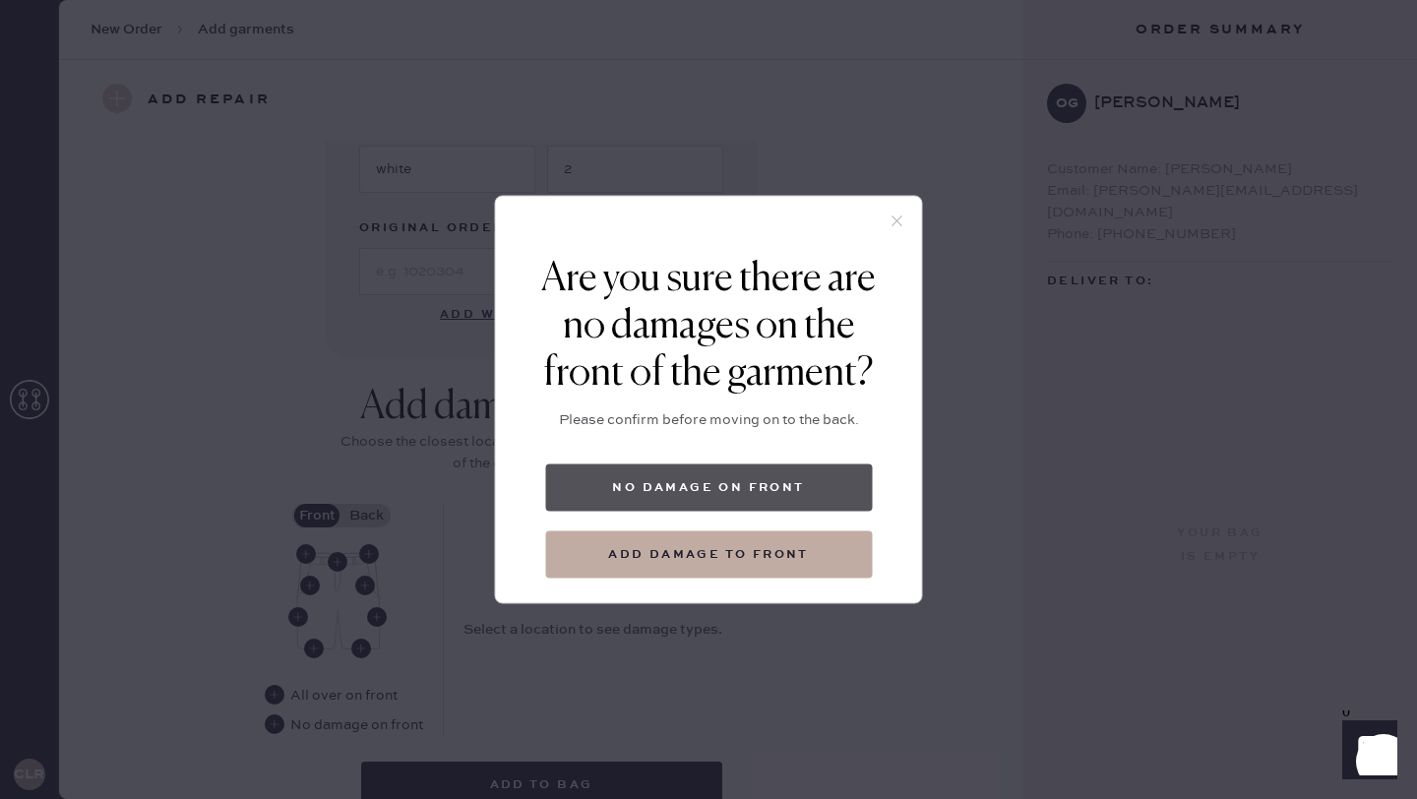
click at [742, 497] on button "No damage on front" at bounding box center [708, 487] width 327 height 47
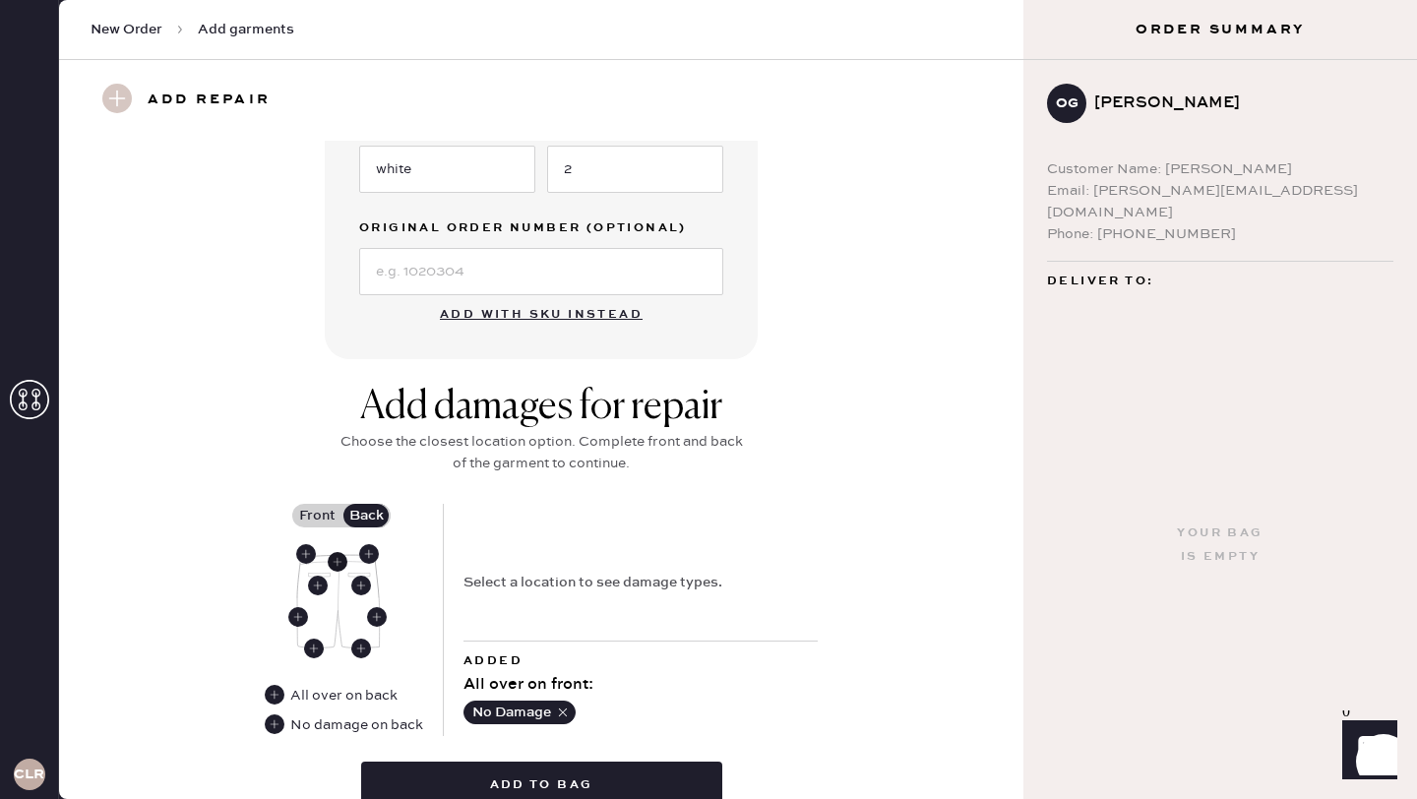
click at [332, 561] on use at bounding box center [338, 562] width 20 height 20
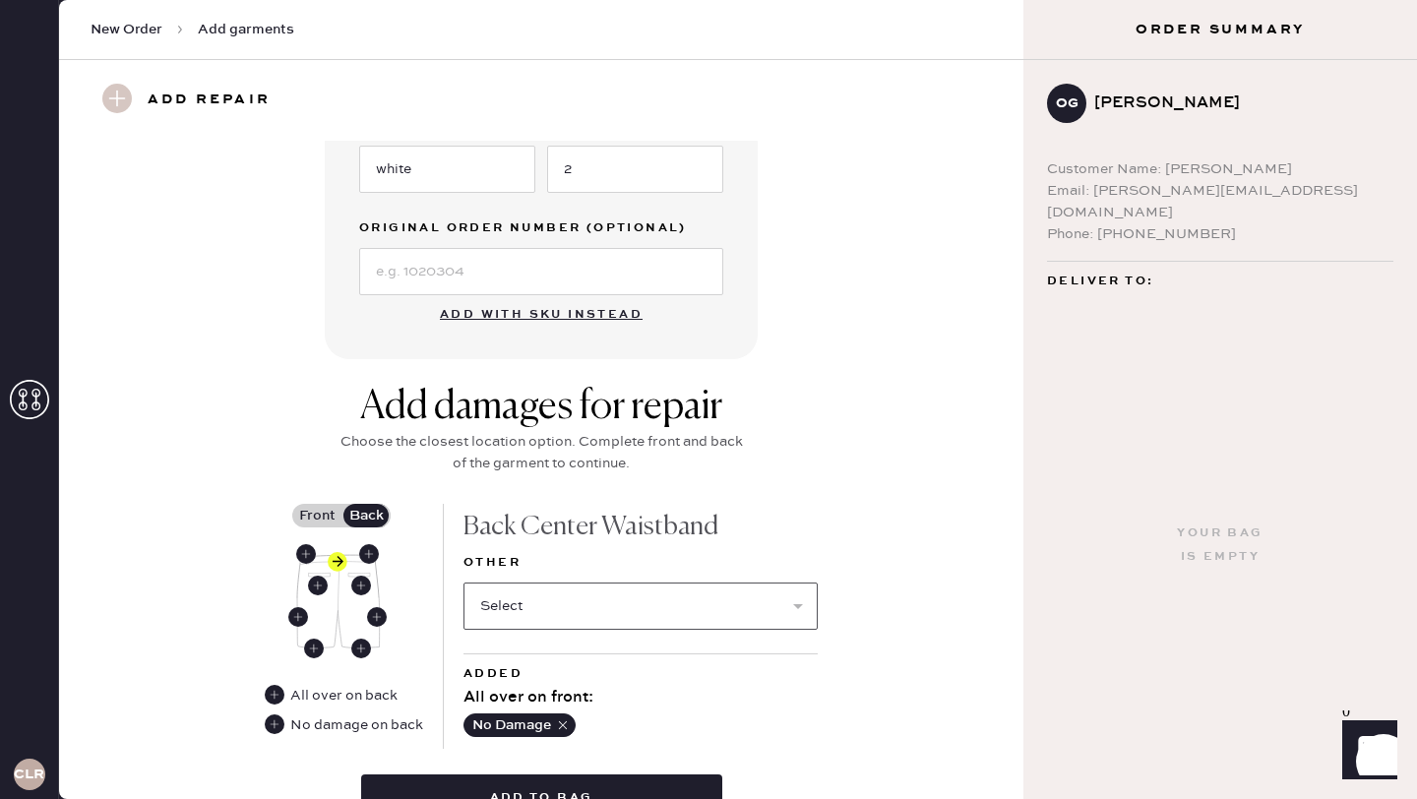
click at [587, 593] on select "Select Broken / Ripped Hem Broken Beads Broken Belt Loop Broken Button Broken E…" at bounding box center [640, 605] width 354 height 47
select select "1322"
click at [463, 582] on select "Select Broken / Ripped Hem Broken Beads Broken Belt Loop Broken Button Broken E…" at bounding box center [640, 605] width 354 height 47
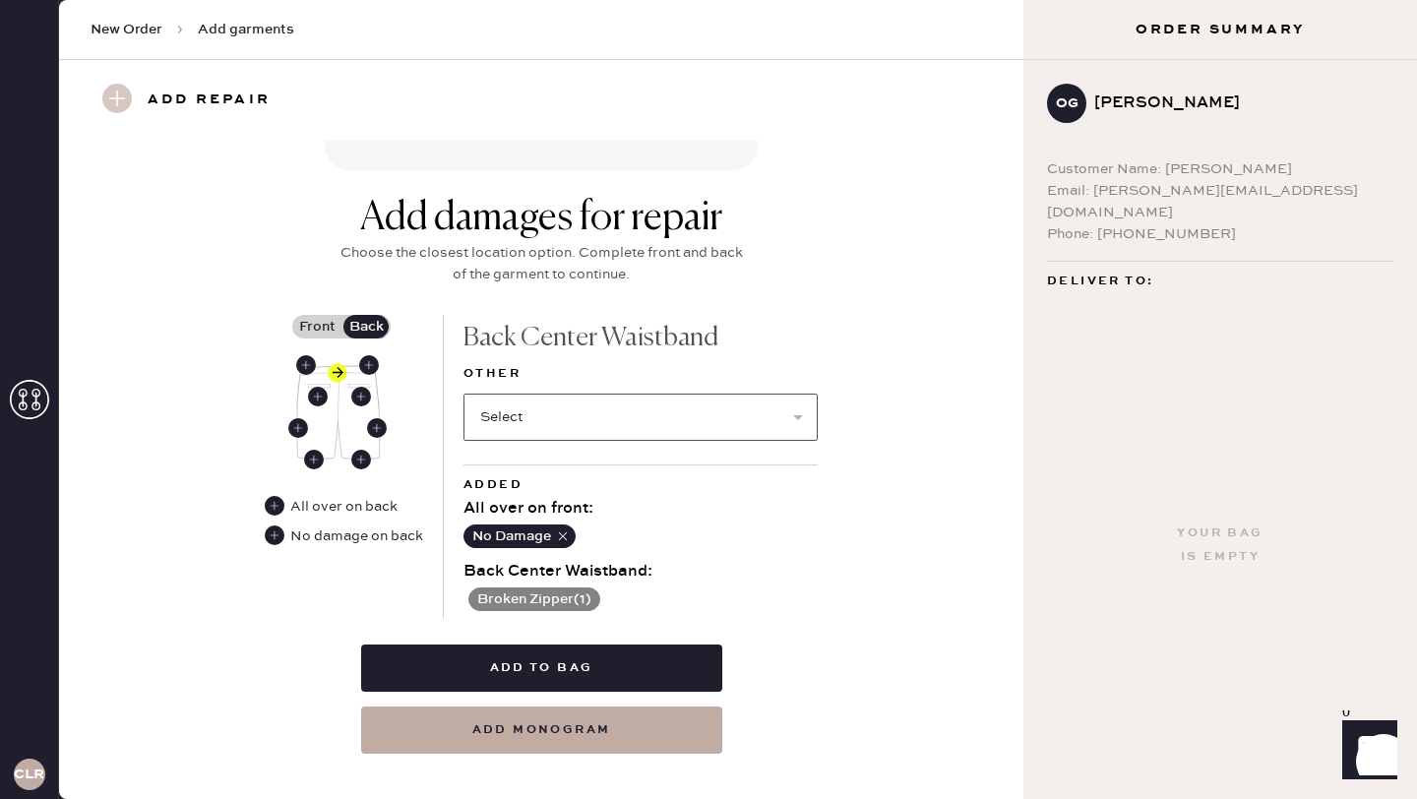
scroll to position [825, 0]
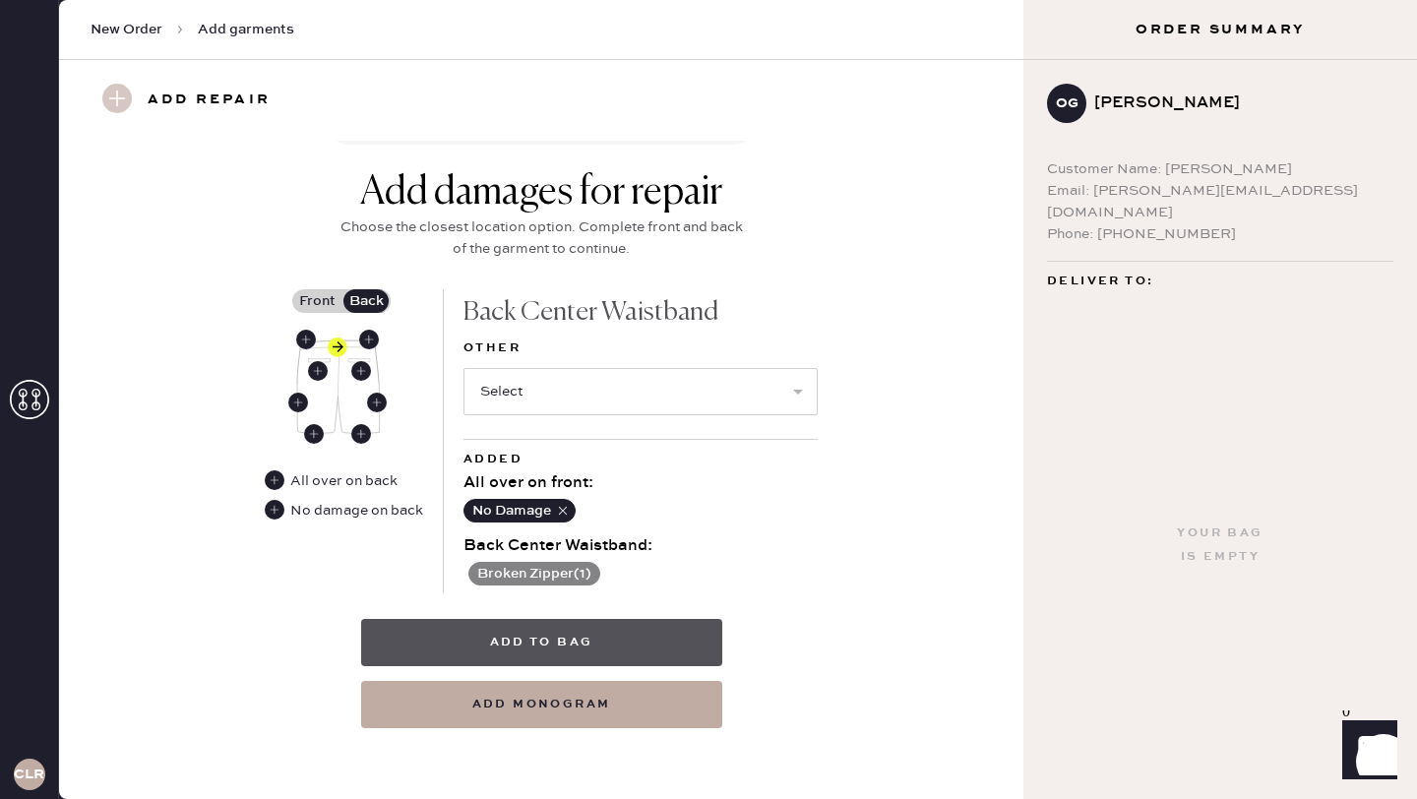
click at [582, 646] on button "Add to bag" at bounding box center [541, 642] width 361 height 47
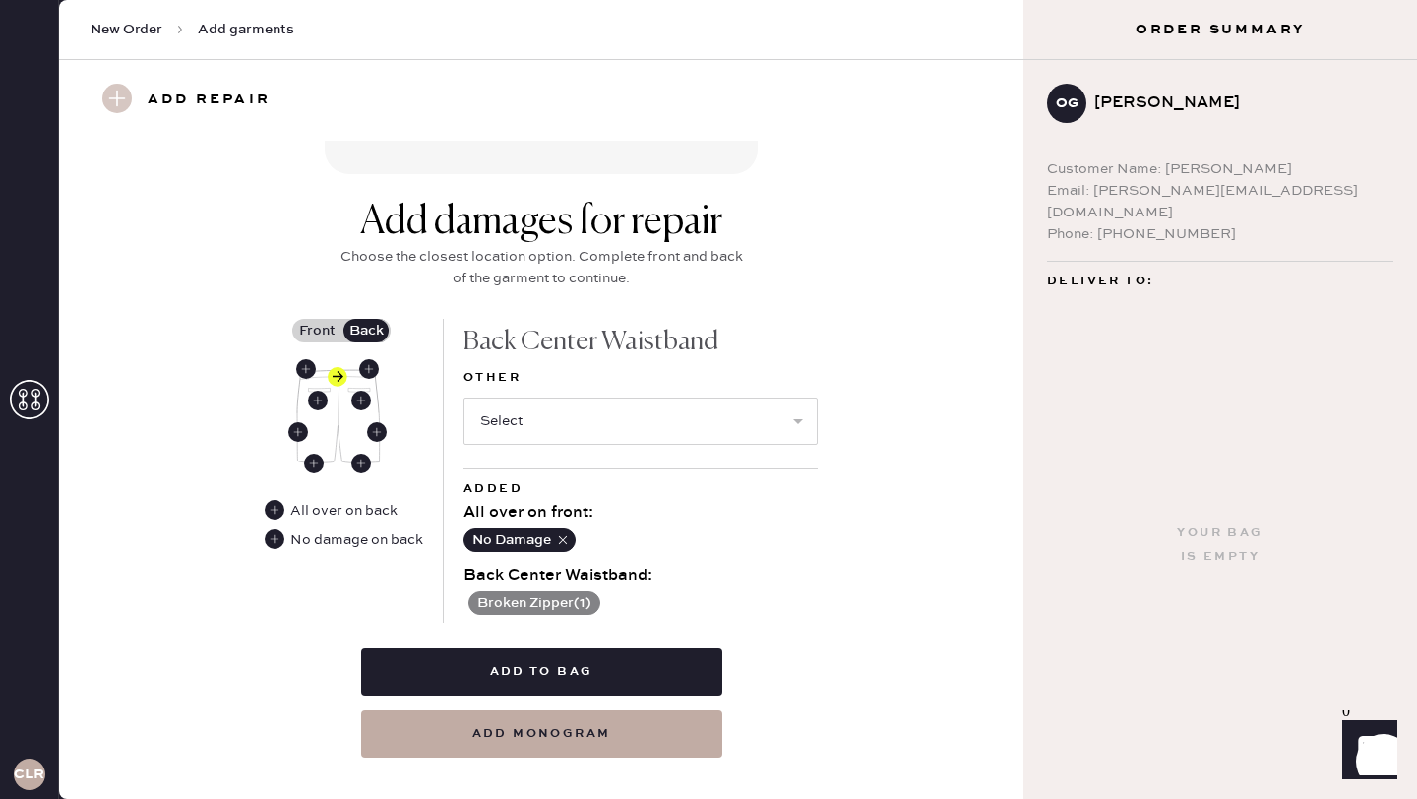
click at [670, 277] on div "Choose the closest location option. Complete front and back of the garment to c…" at bounding box center [541, 267] width 413 height 43
click at [593, 411] on select "Select Broken / Ripped Hem Broken Beads Broken Belt Loop Broken Button Broken E…" at bounding box center [640, 420] width 354 height 47
select select "1803"
click at [463, 397] on select "Select Broken / Ripped Hem Broken Beads Broken Belt Loop Broken Button Broken E…" at bounding box center [640, 420] width 354 height 47
select select
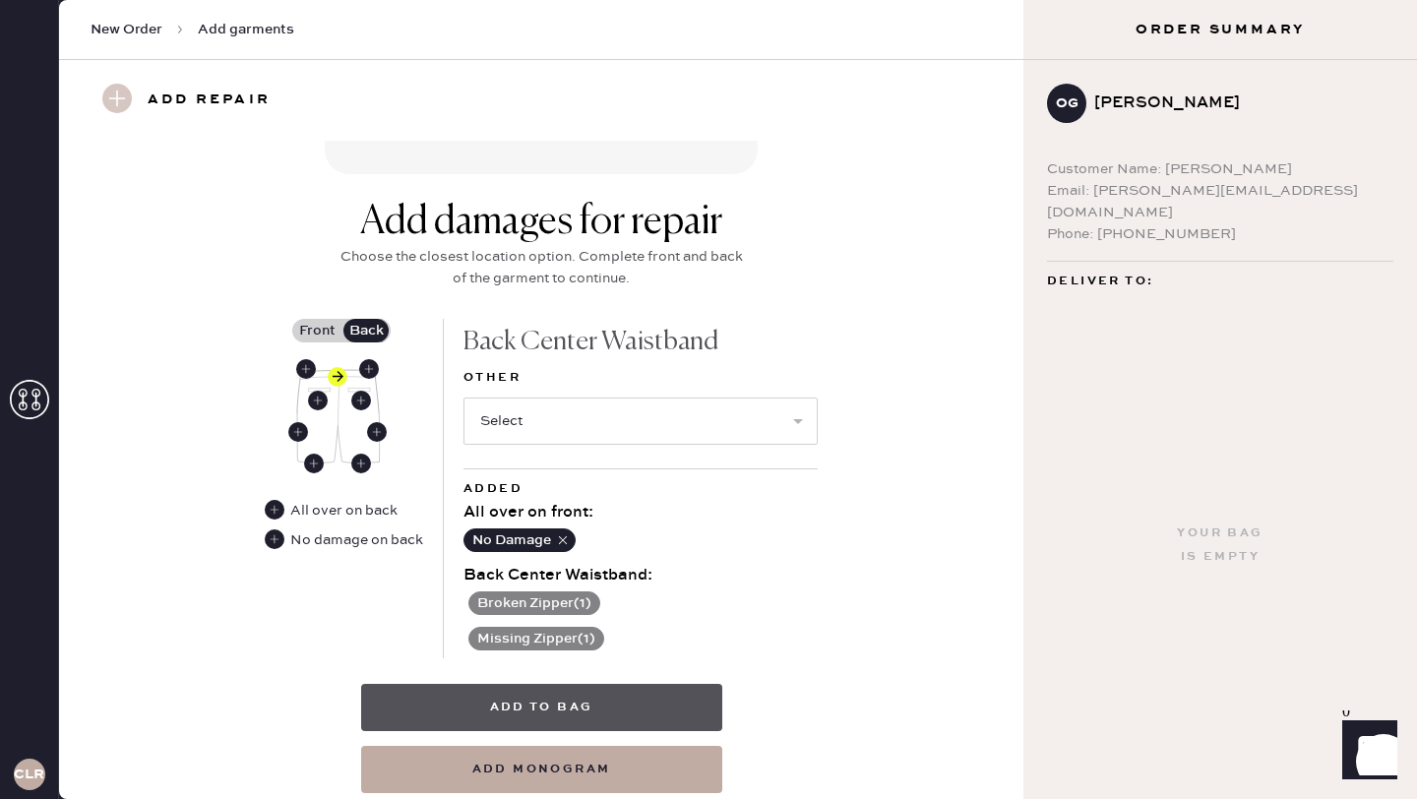
click at [561, 700] on button "Add to bag" at bounding box center [541, 707] width 361 height 47
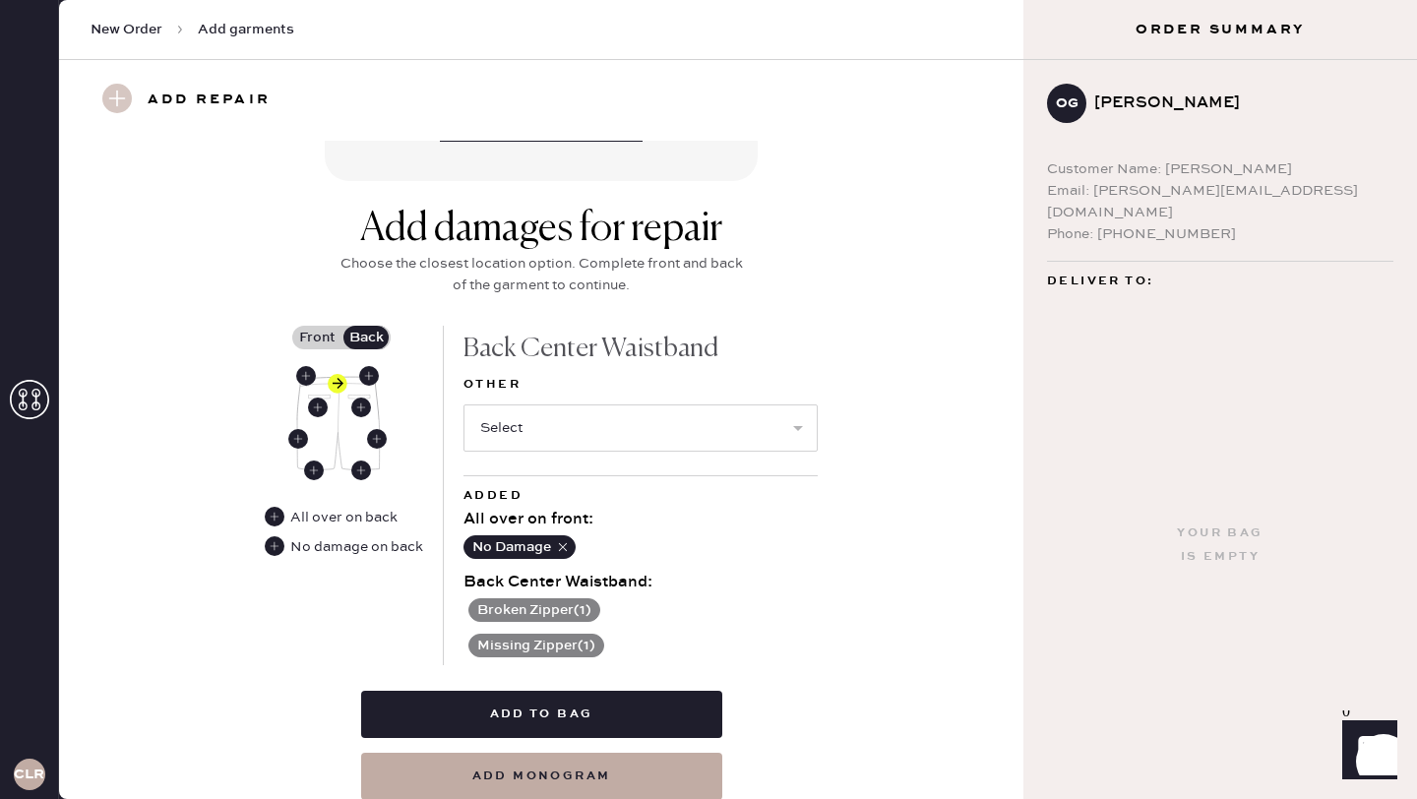
scroll to position [889, 0]
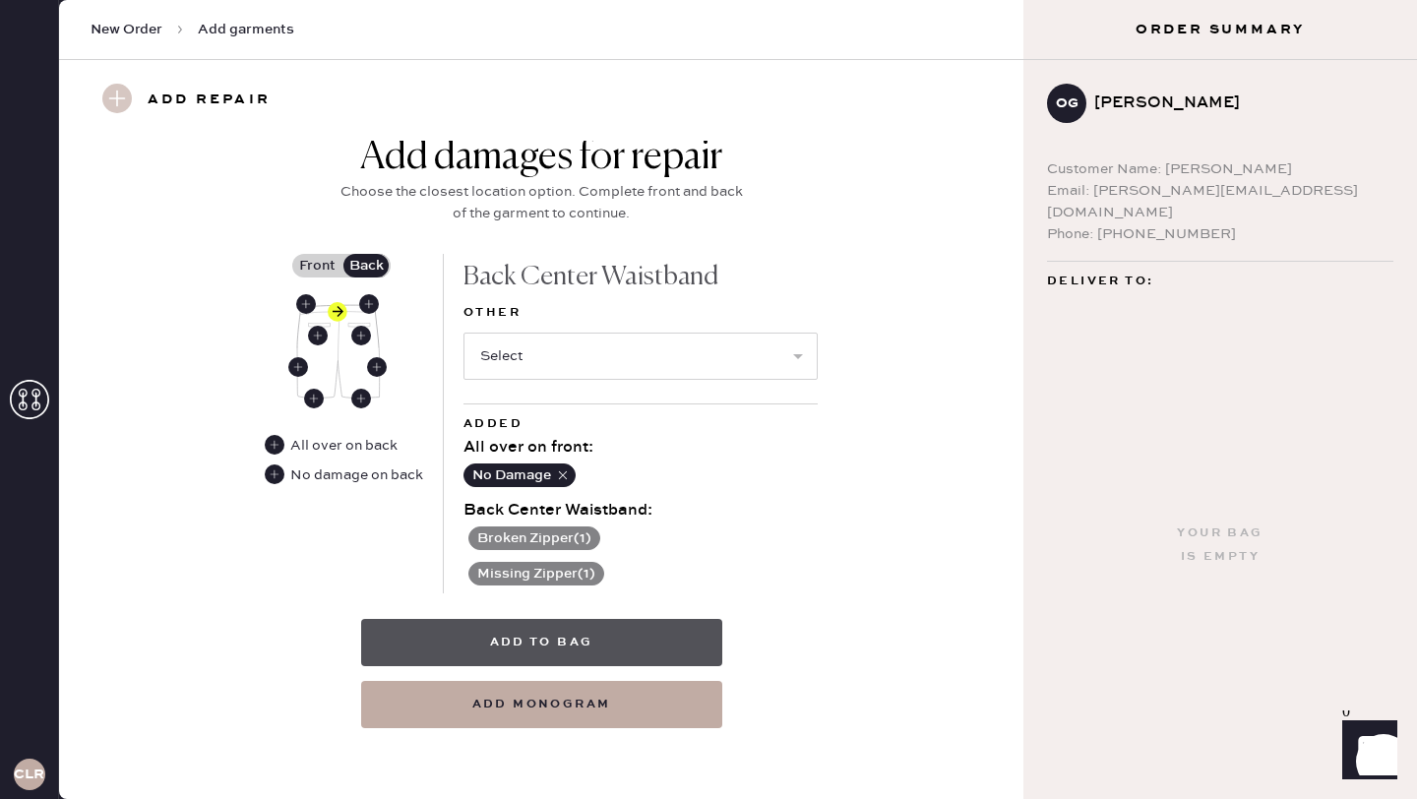
click at [571, 638] on button "Add to bag" at bounding box center [541, 642] width 361 height 47
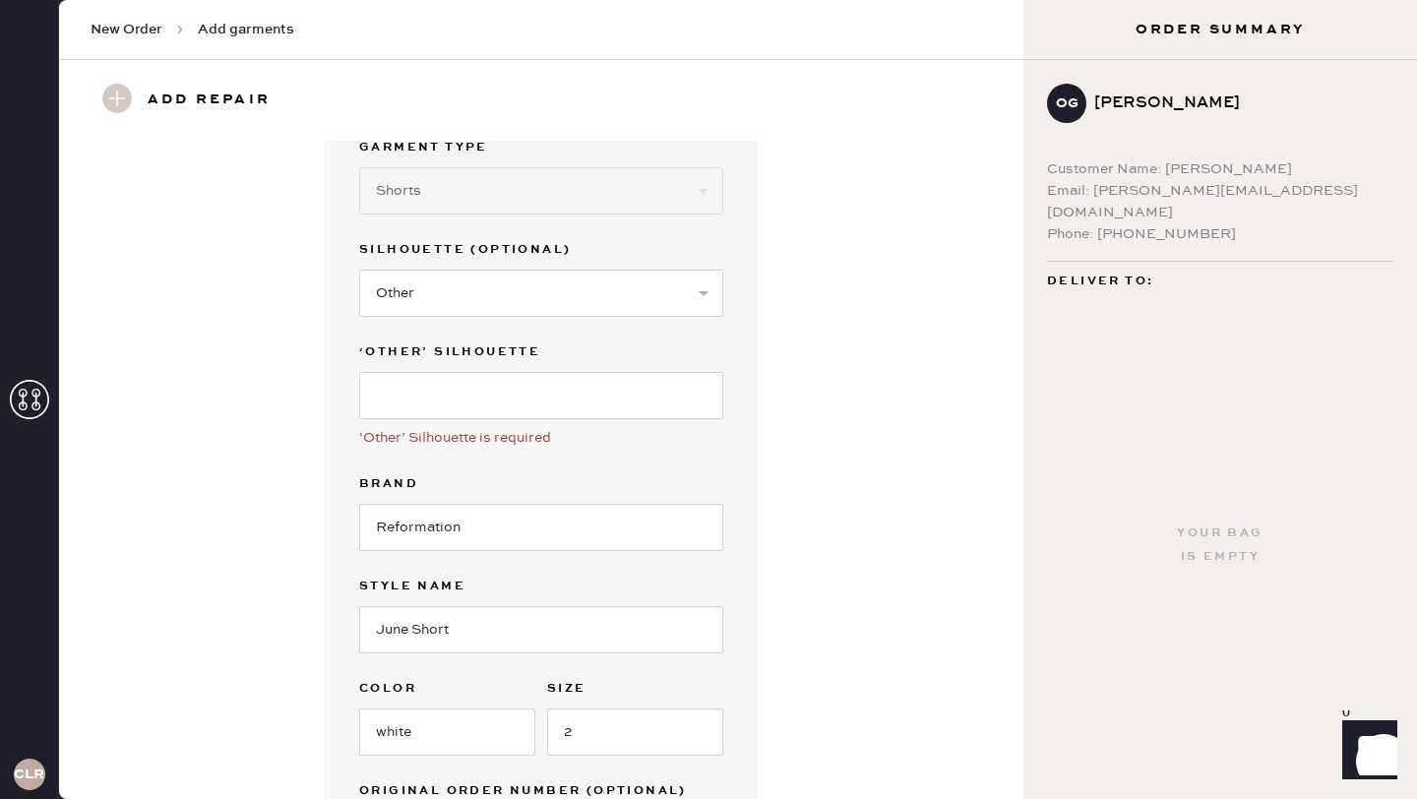
scroll to position [79, 0]
click at [430, 410] on input at bounding box center [541, 393] width 364 height 47
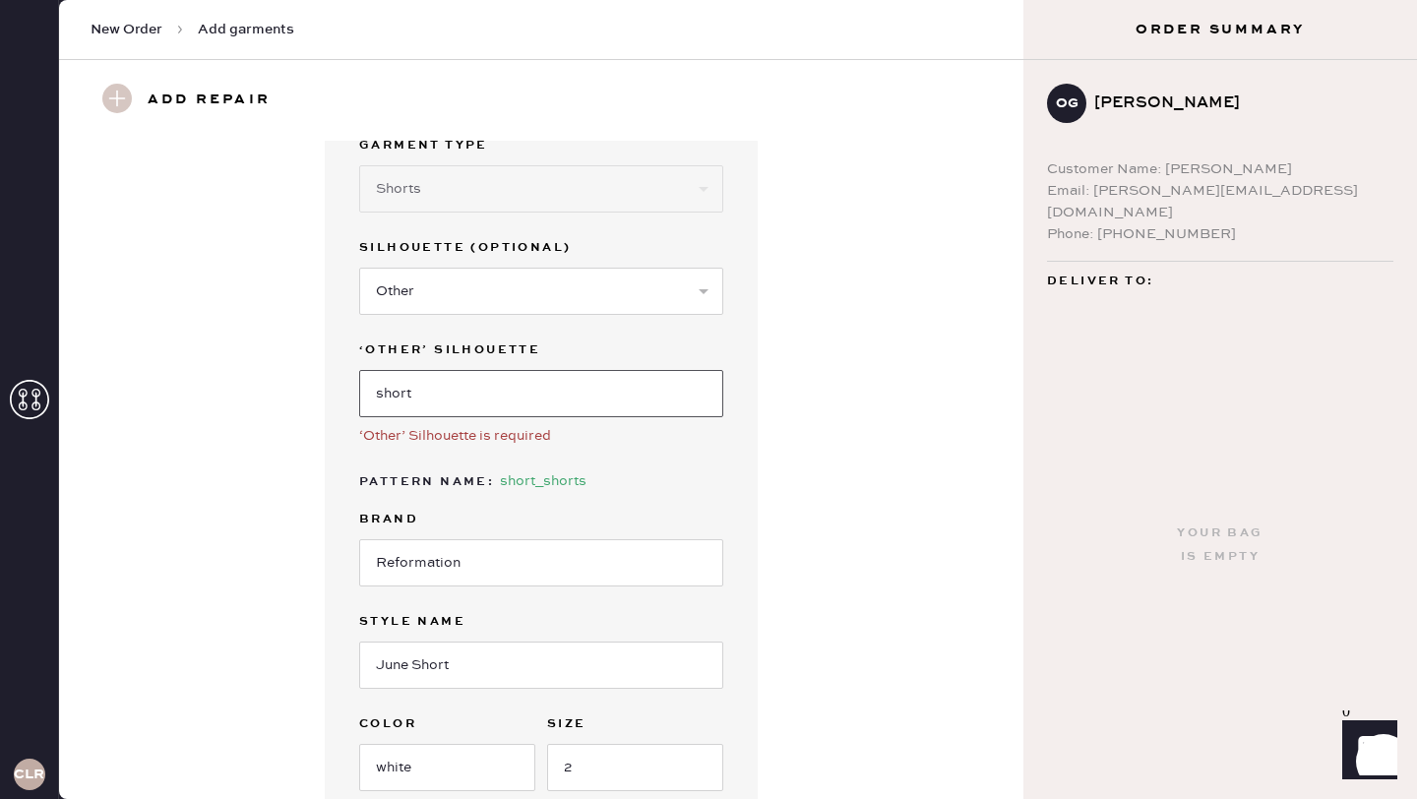
type input "short"
click at [563, 296] on select "Select Other" at bounding box center [541, 291] width 364 height 47
click at [359, 268] on select "Select Other" at bounding box center [541, 291] width 364 height 47
click at [860, 350] on div "Garment details Garment Type Select Basic Skirt Jeans Leggings Pants Shorts Bas…" at bounding box center [540, 509] width 893 height 895
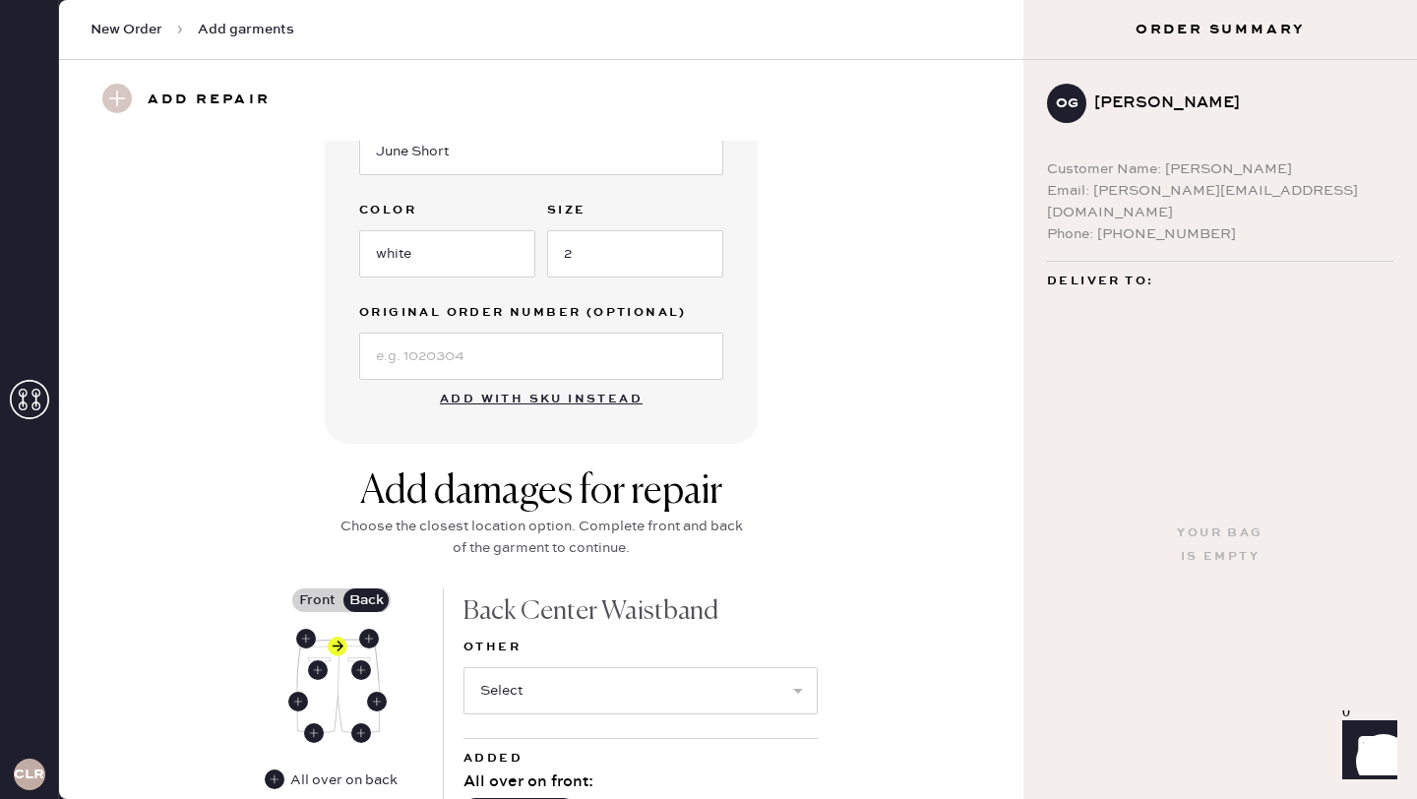
scroll to position [927, 0]
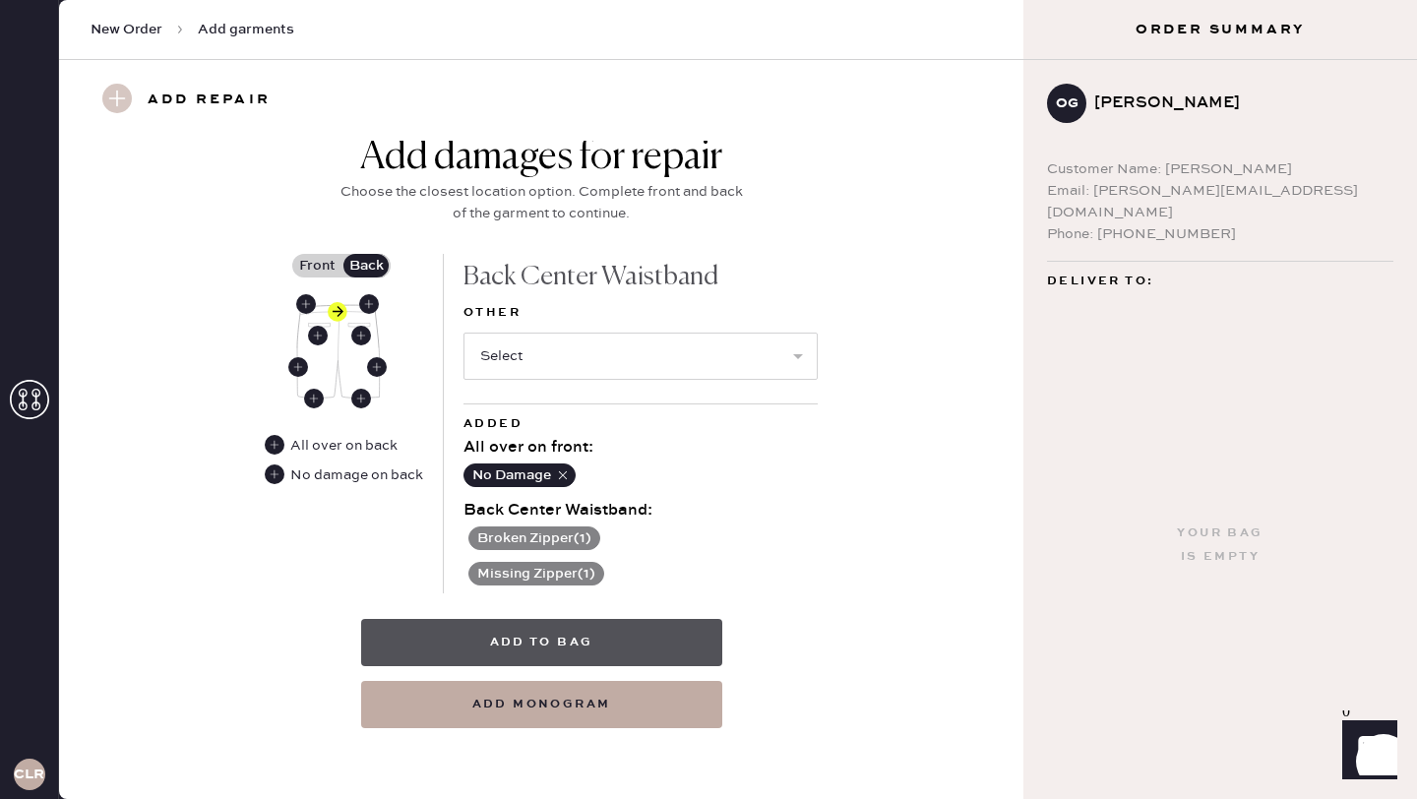
click at [585, 630] on button "Add to bag" at bounding box center [541, 642] width 361 height 47
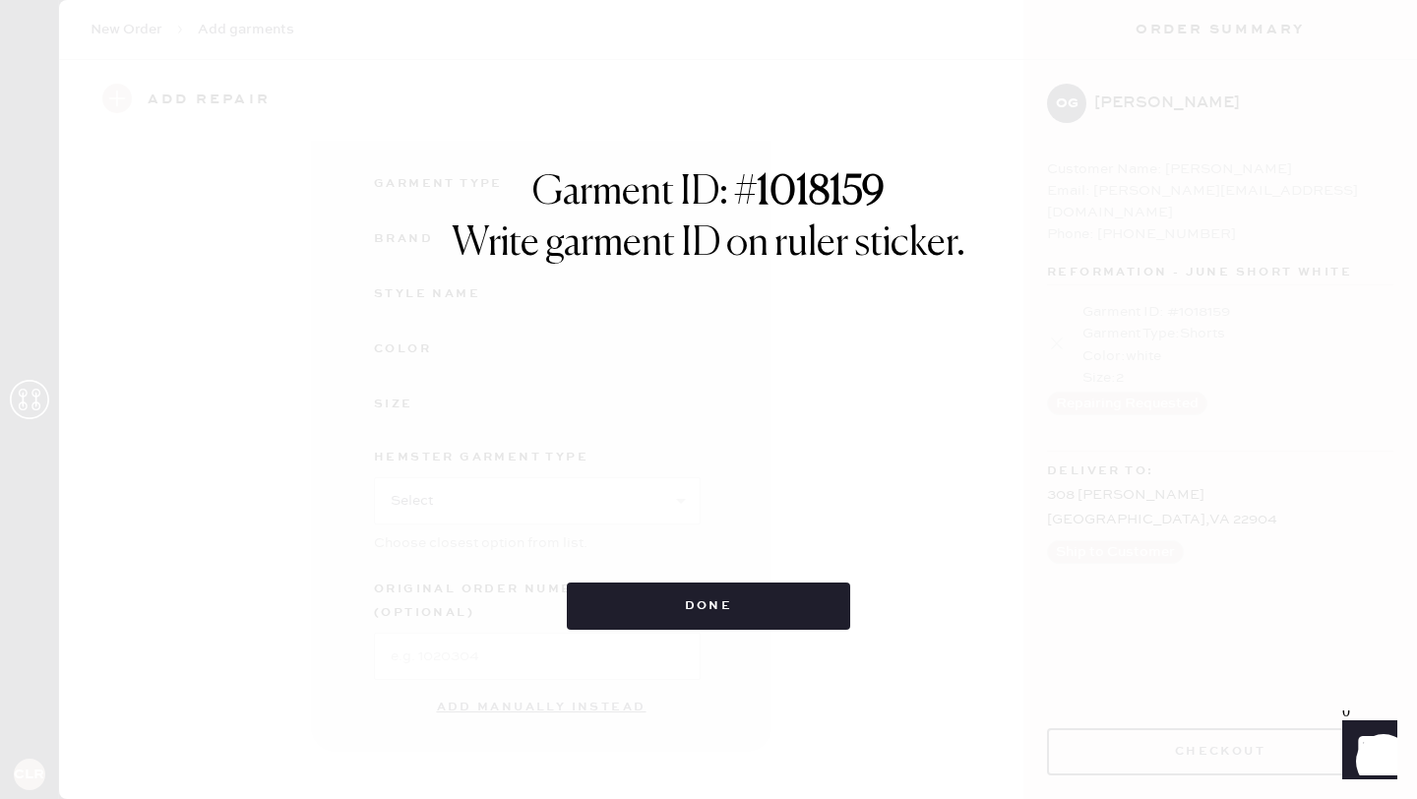
scroll to position [169, 0]
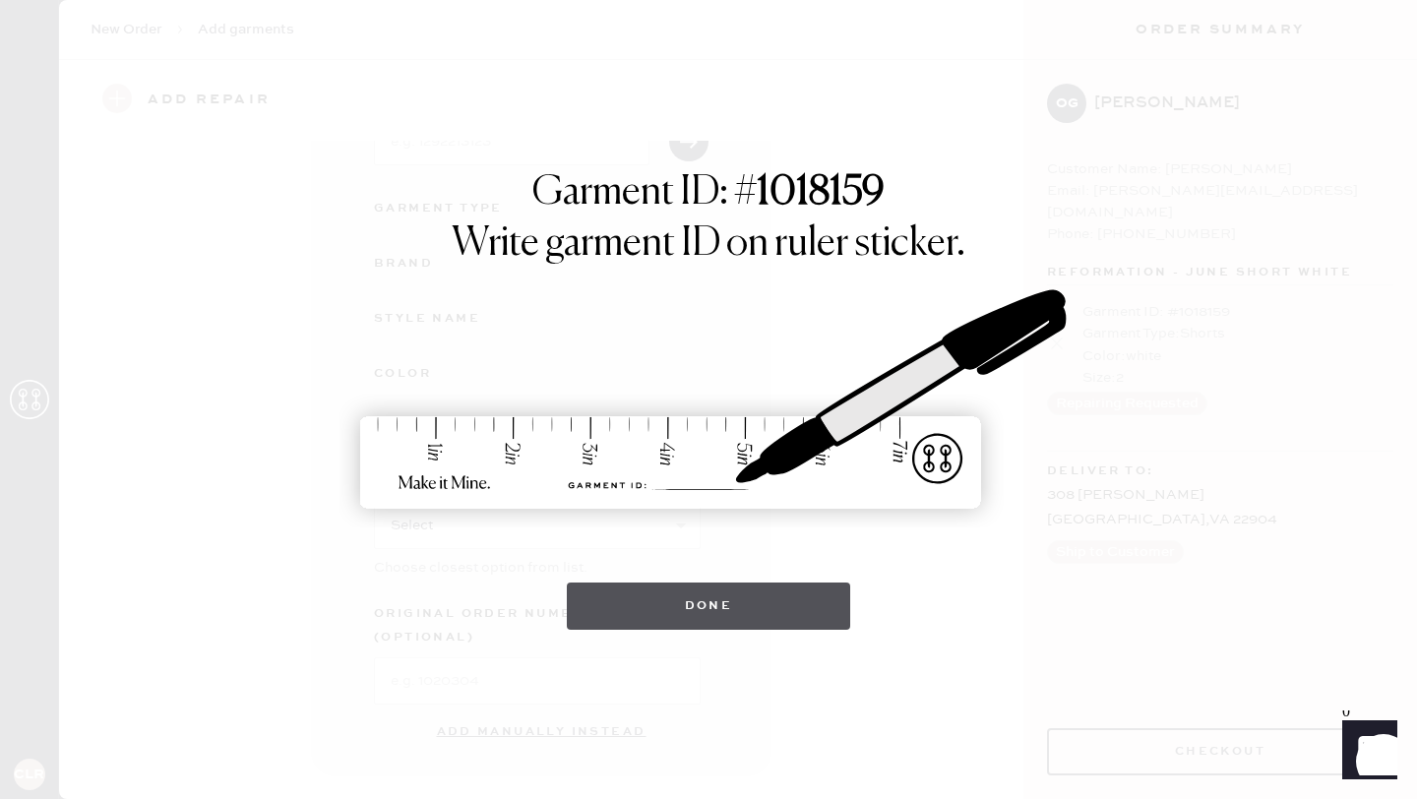
click at [633, 594] on button "Done" at bounding box center [709, 605] width 284 height 47
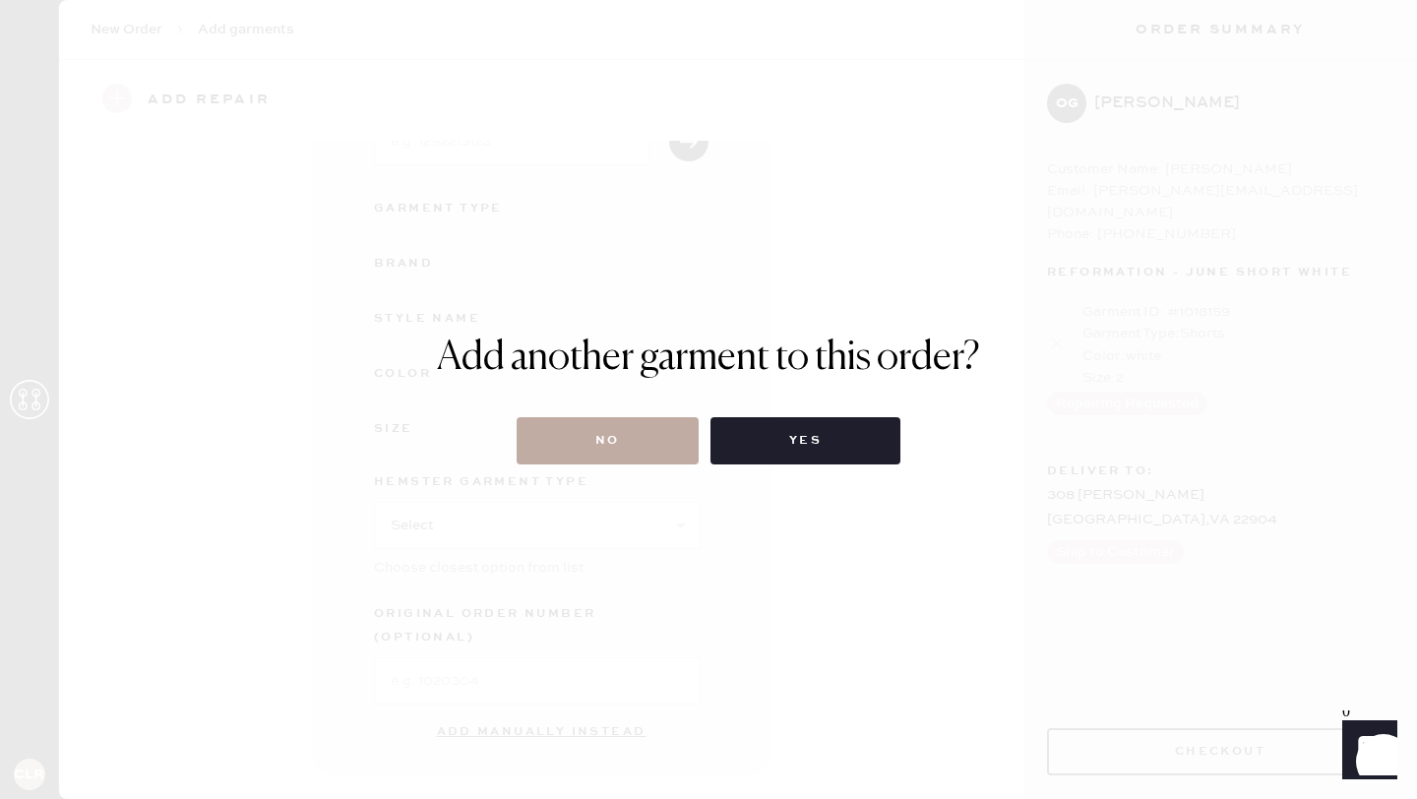
click at [647, 438] on button "No" at bounding box center [608, 440] width 182 height 47
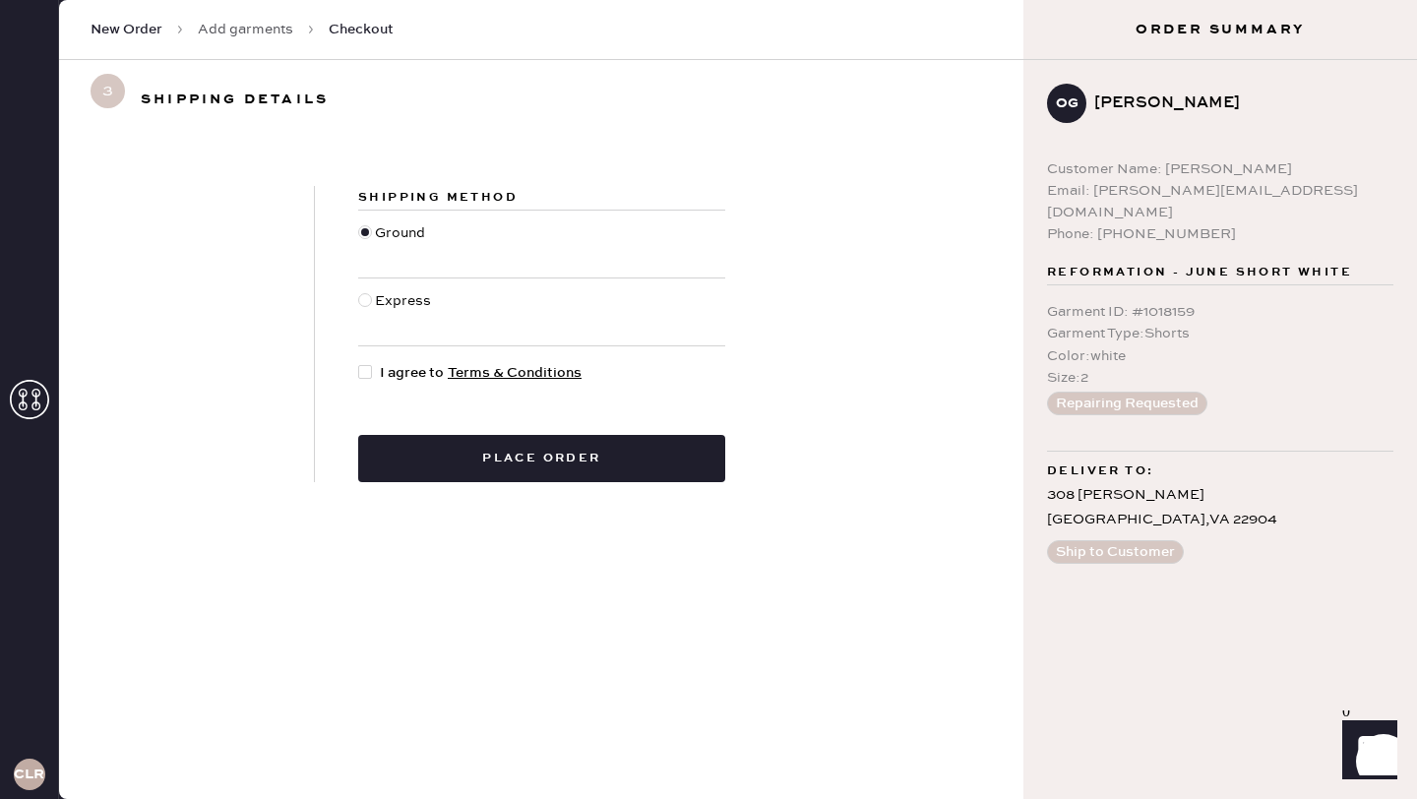
click at [369, 365] on div at bounding box center [365, 372] width 14 height 14
click at [359, 363] on input "I agree to Terms & Conditions" at bounding box center [358, 362] width 1 height 1
checkbox input "true"
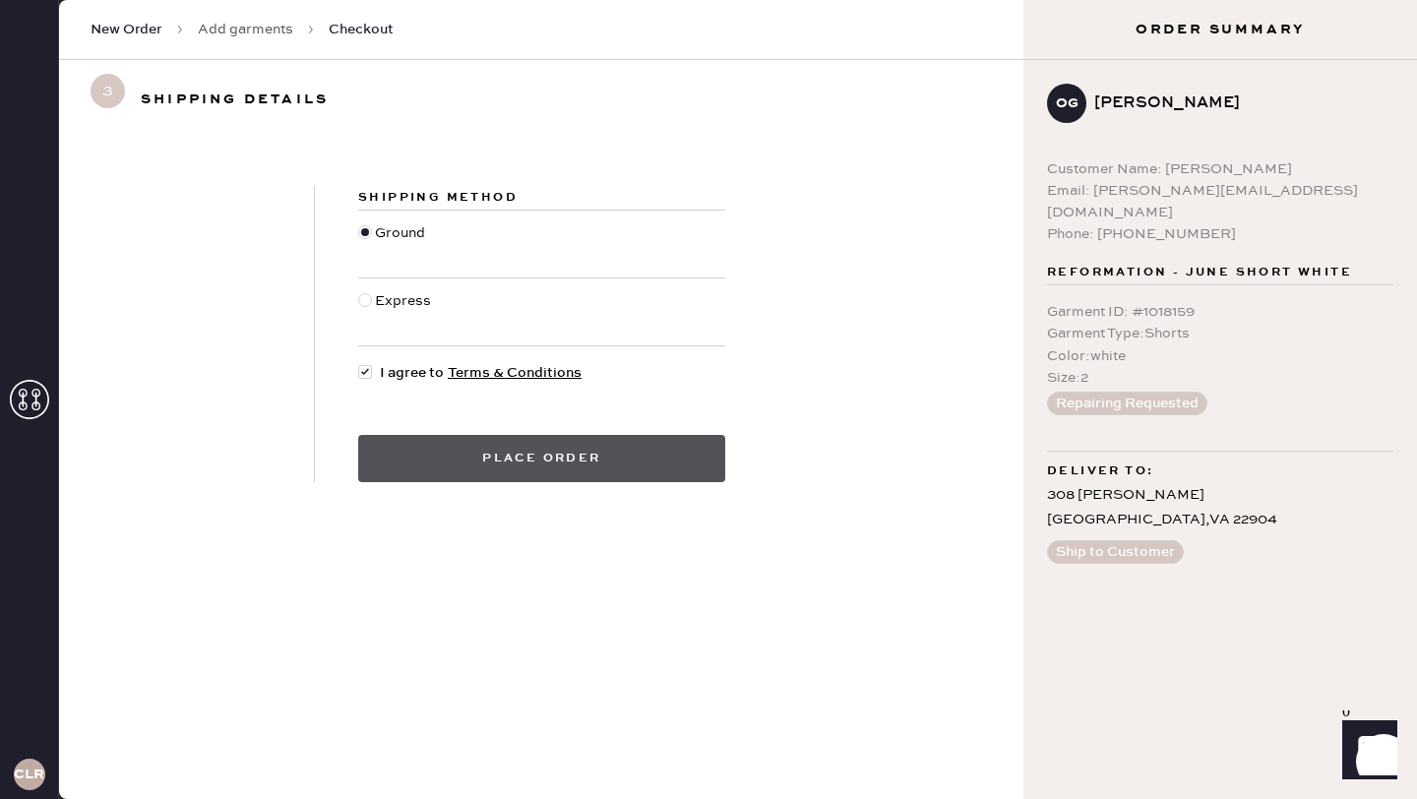
click at [440, 449] on button "Place order" at bounding box center [541, 458] width 367 height 47
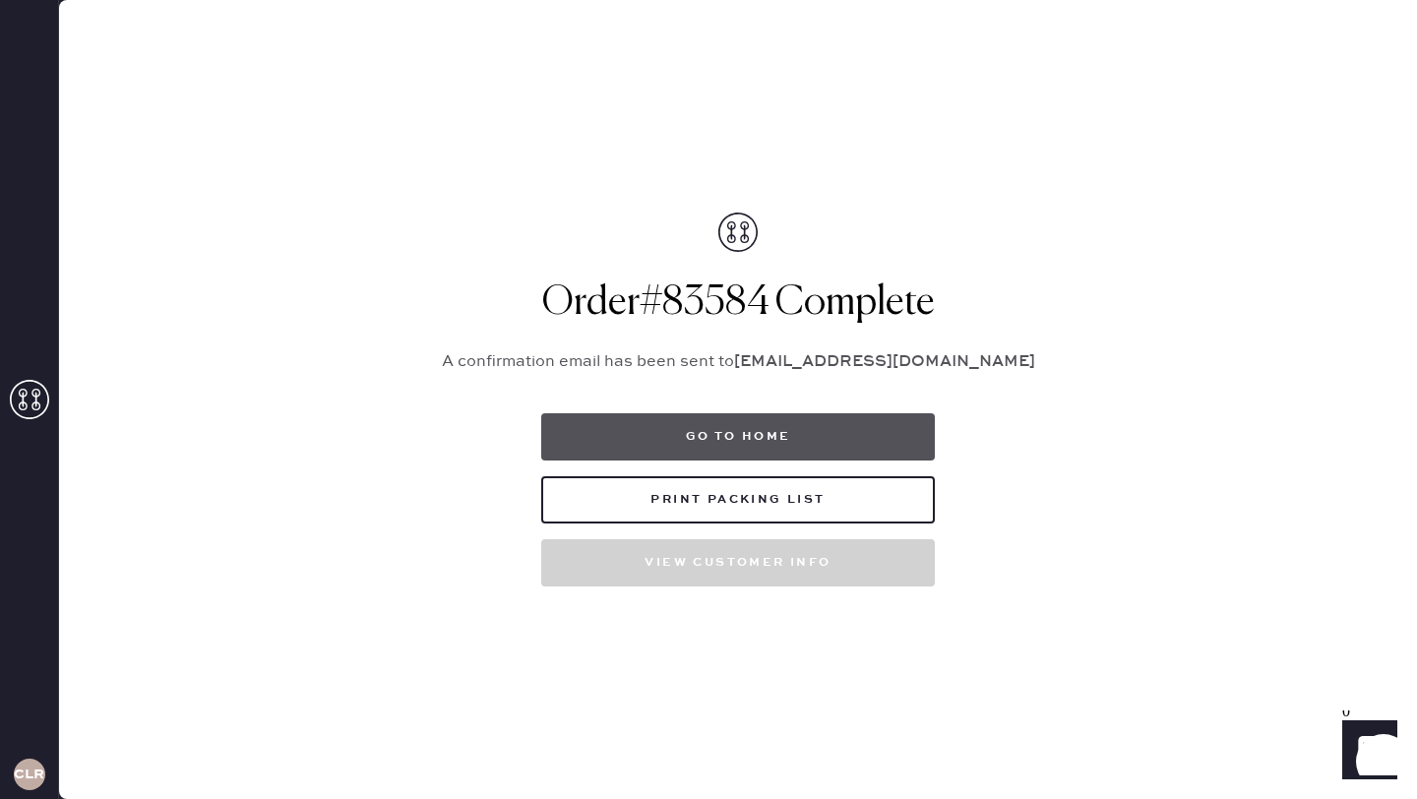
click at [579, 446] on button "Go to home" at bounding box center [738, 436] width 394 height 47
